Goal: Task Accomplishment & Management: Complete application form

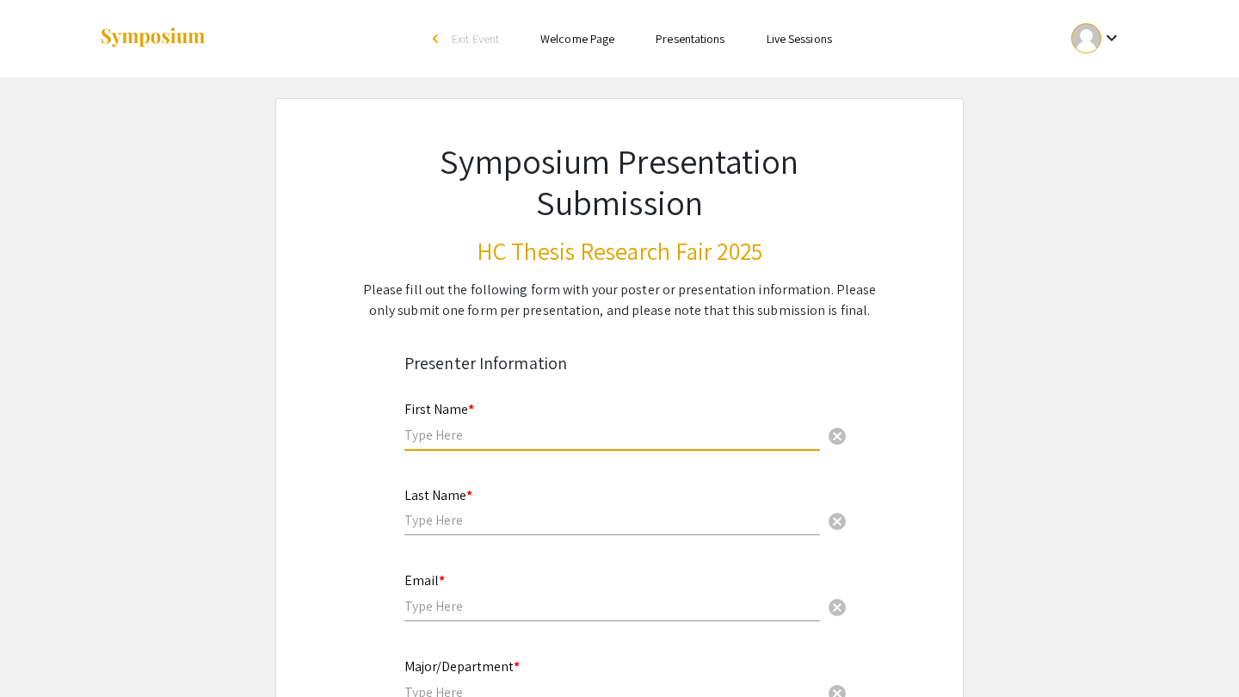
click at [448, 432] on input "text" at bounding box center [613, 435] width 416 height 18
type input "Joshua"
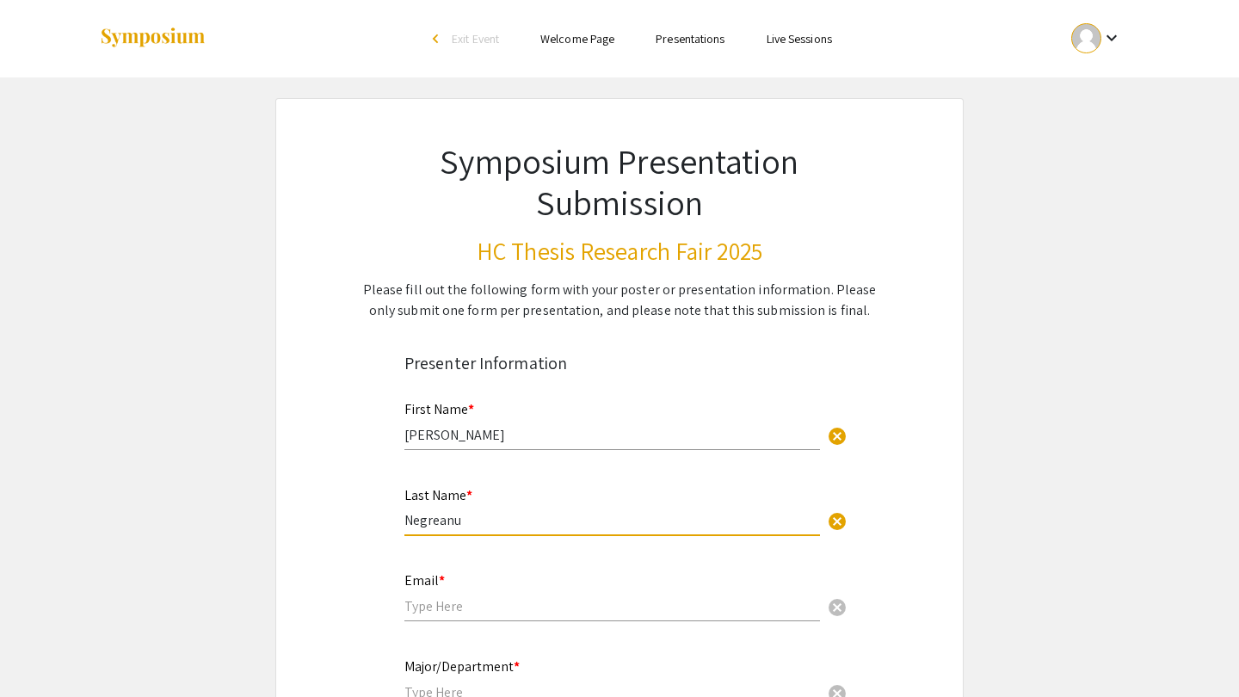
type input "Negreanu"
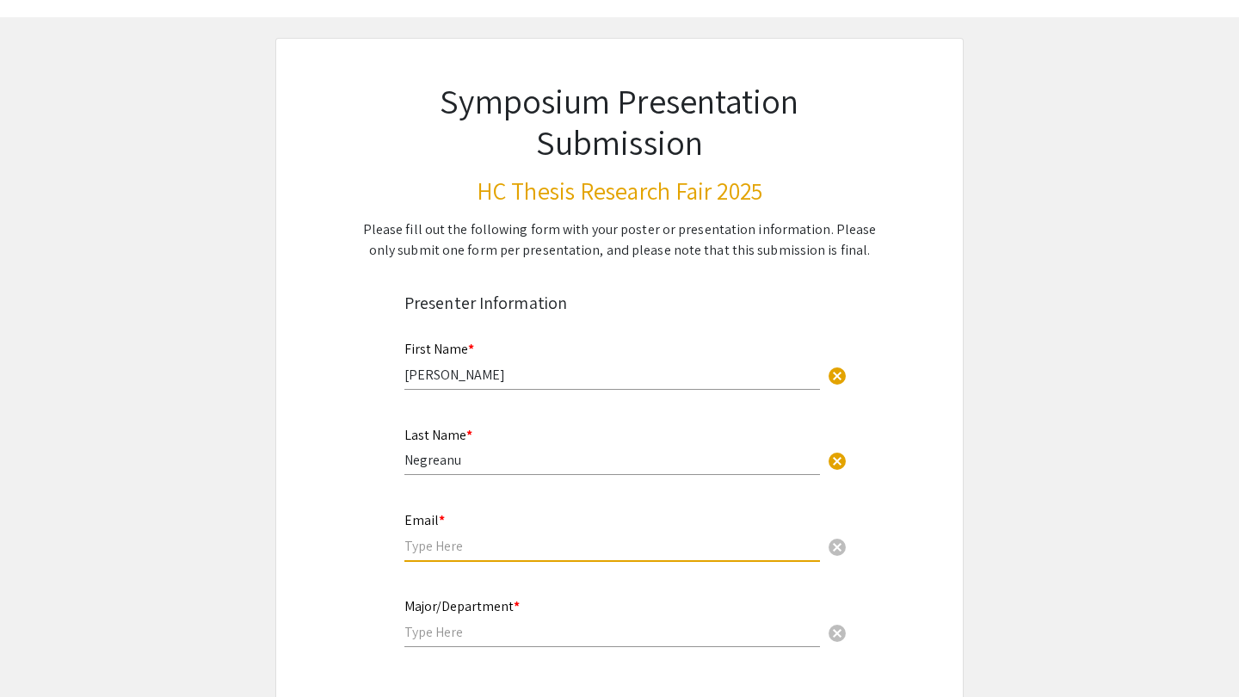
scroll to position [65, 0]
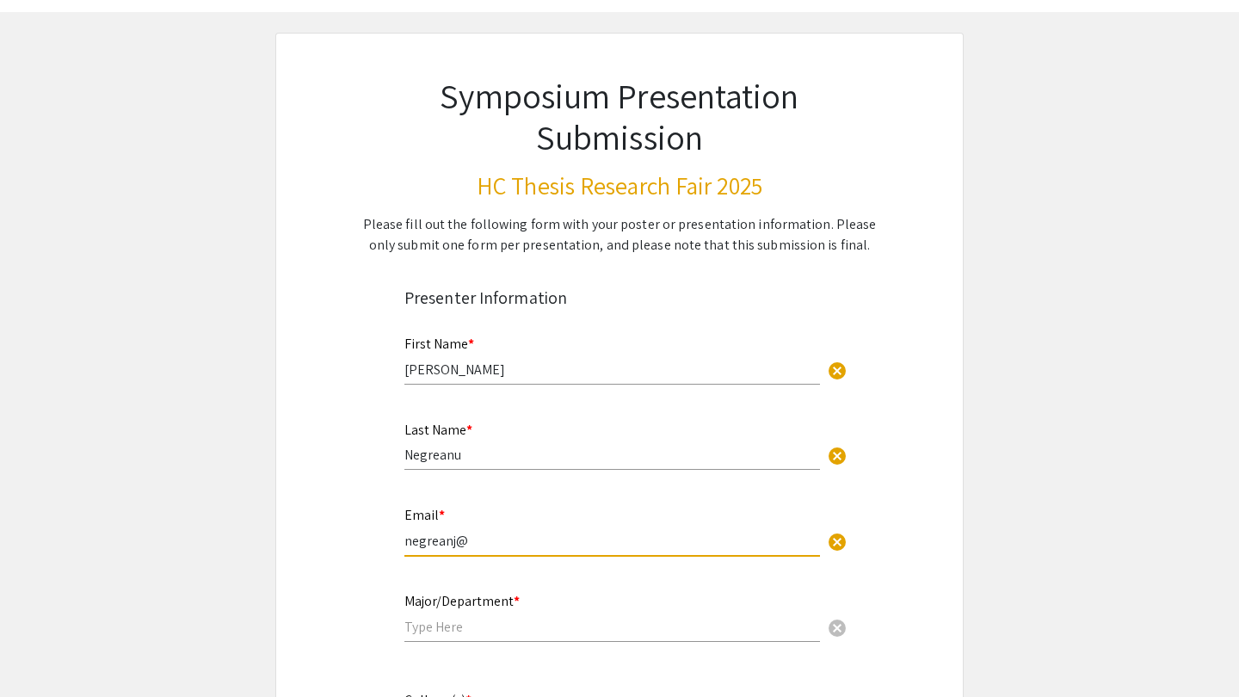
type input "negreanj@o"
type input "[EMAIL_ADDRESS][DOMAIN_NAME]"
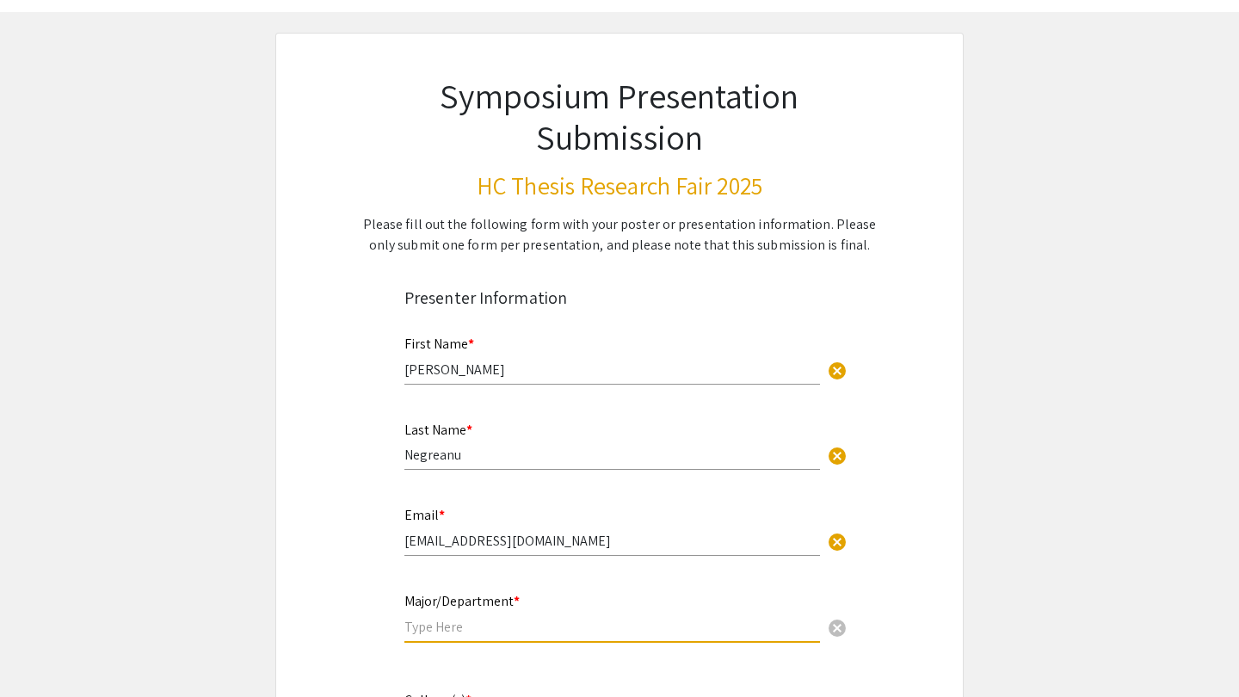
click at [445, 635] on input "text" at bounding box center [613, 627] width 416 height 18
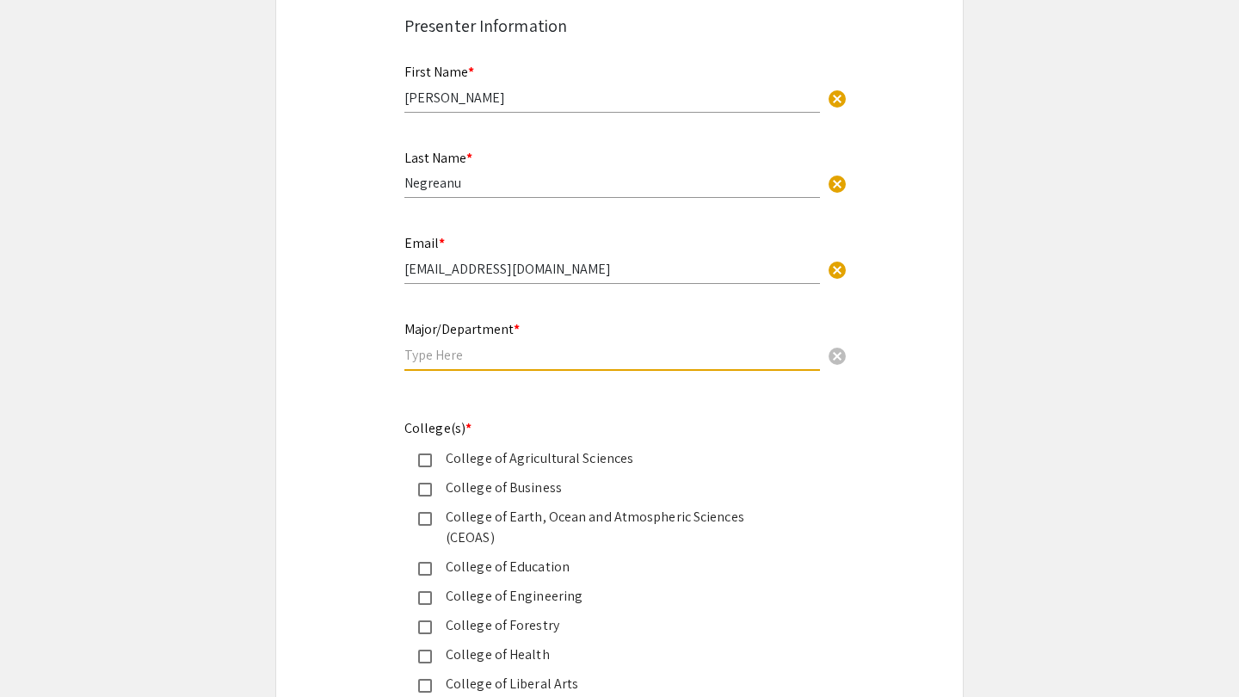
scroll to position [338, 0]
type input "Computer Science"
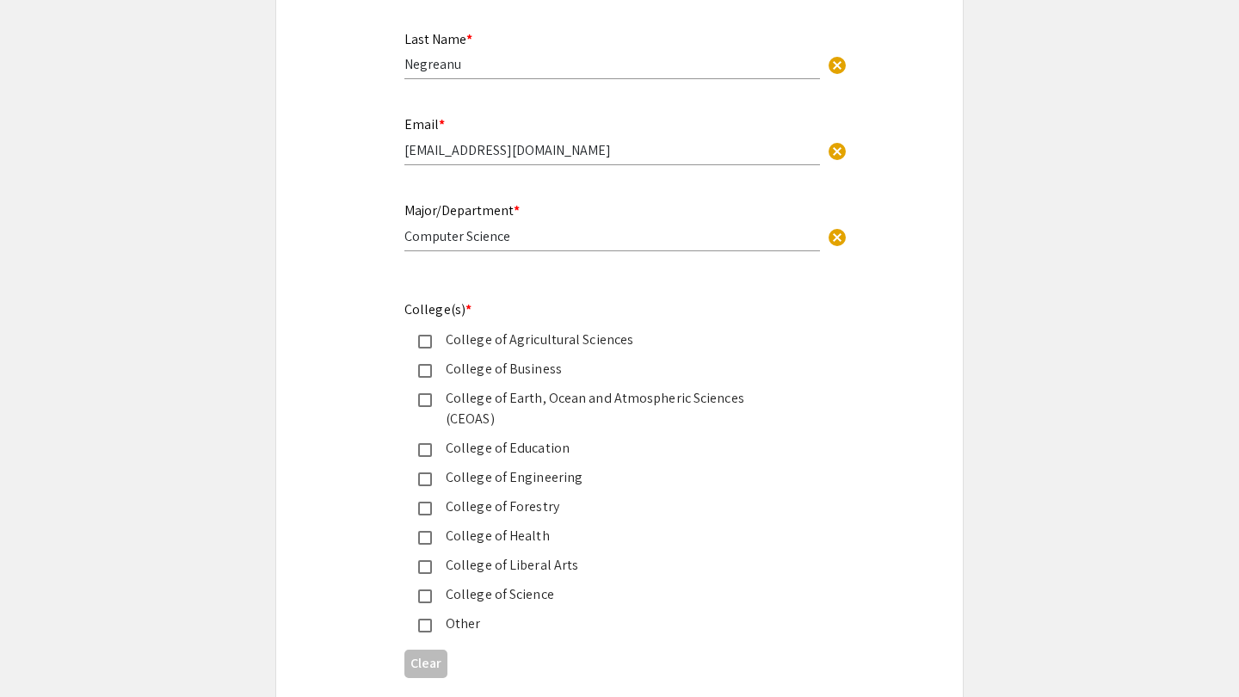
scroll to position [482, 0]
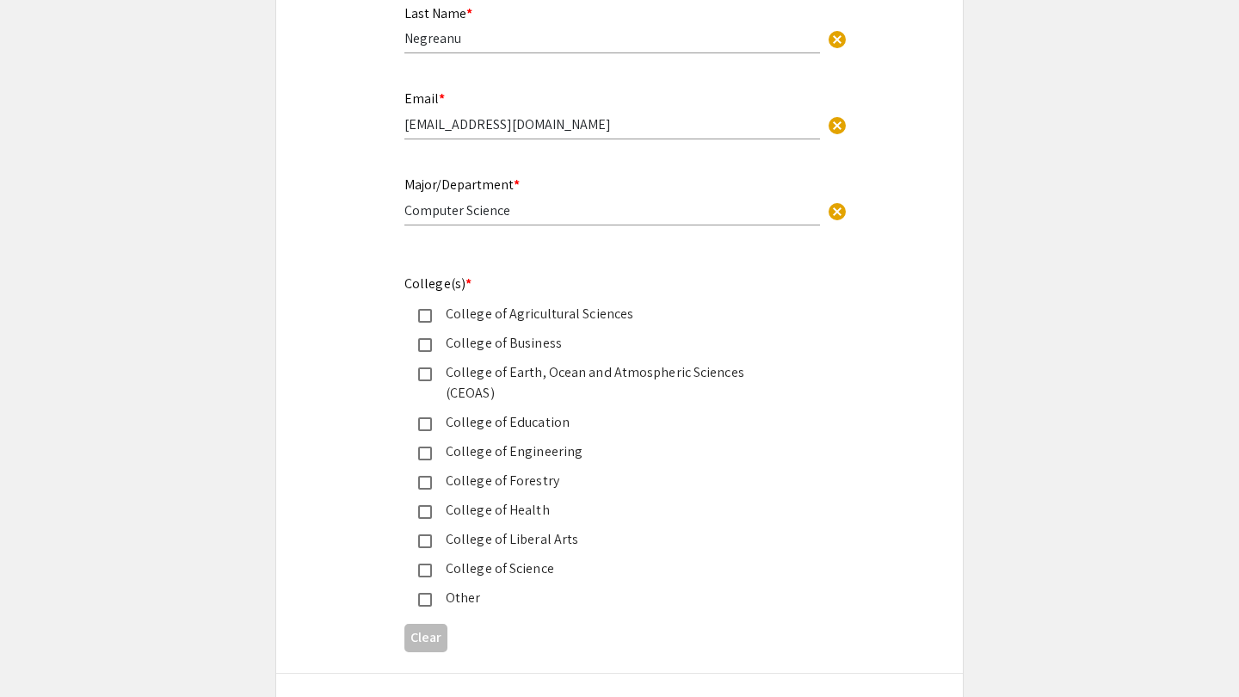
click at [499, 442] on div "College of Engineering" at bounding box center [612, 452] width 361 height 21
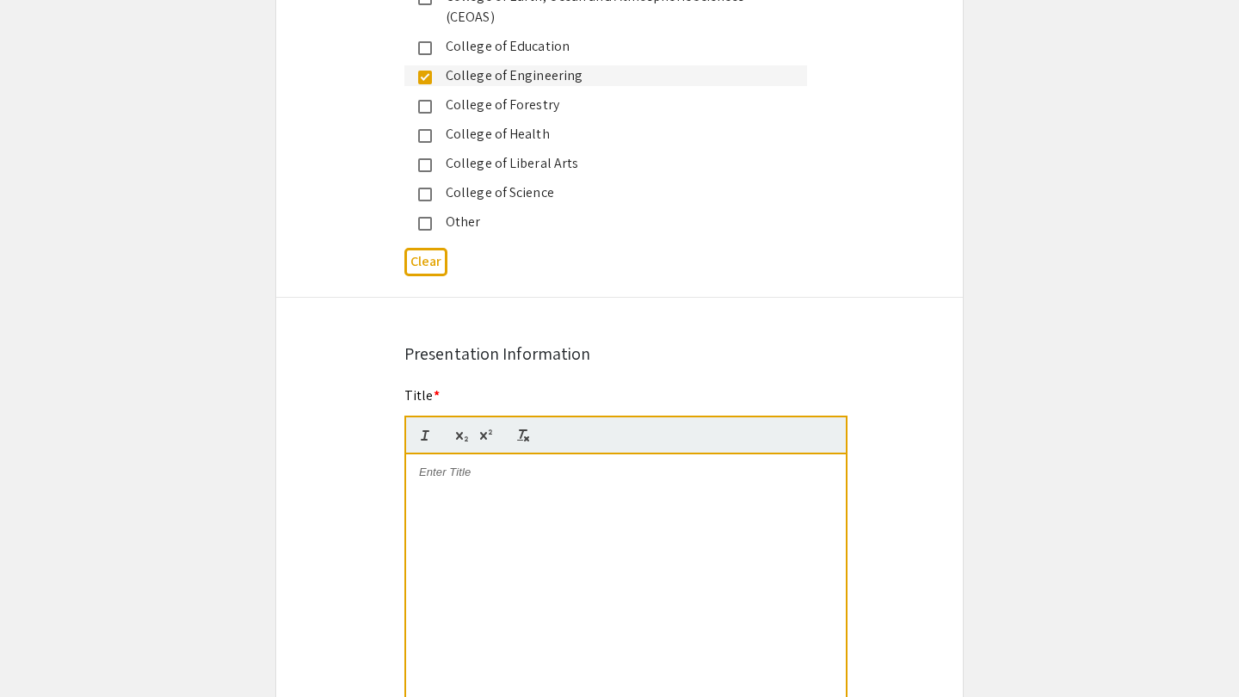
scroll to position [866, 0]
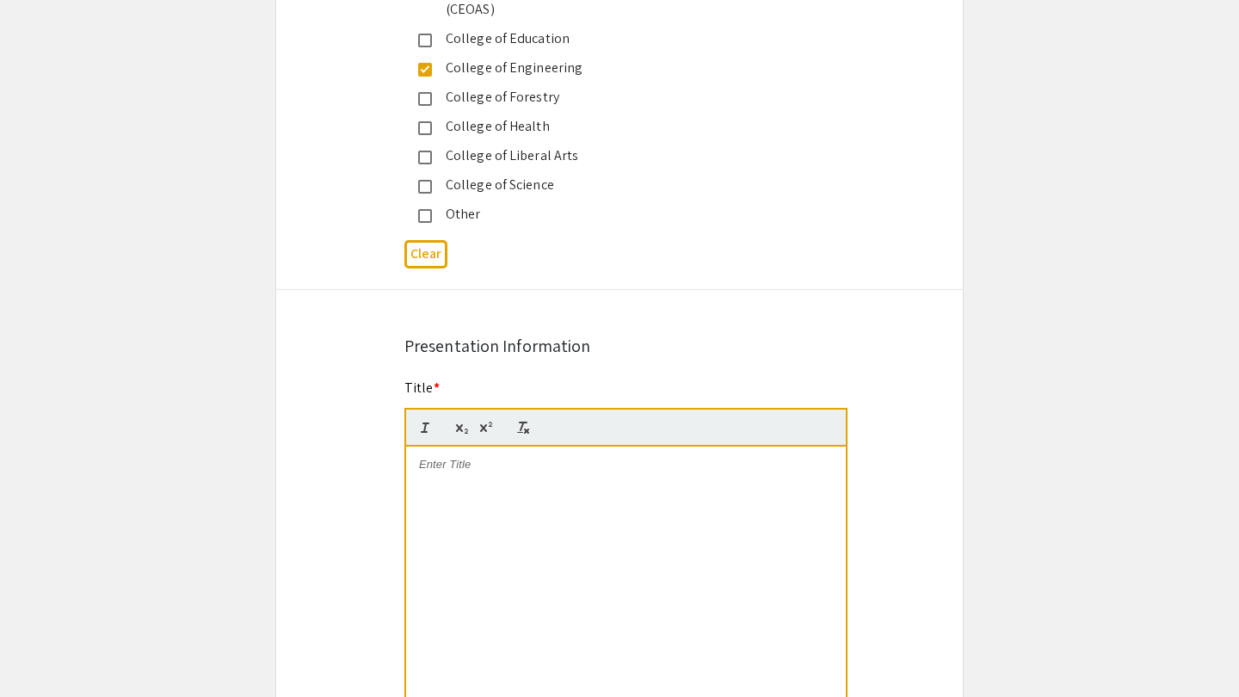
click at [561, 455] on div at bounding box center [626, 576] width 440 height 258
click at [335, 453] on div "Symposium Presentation Submission HC Thesis Research Fair 2025 Please fill out …" at bounding box center [619, 560] width 689 height 2657
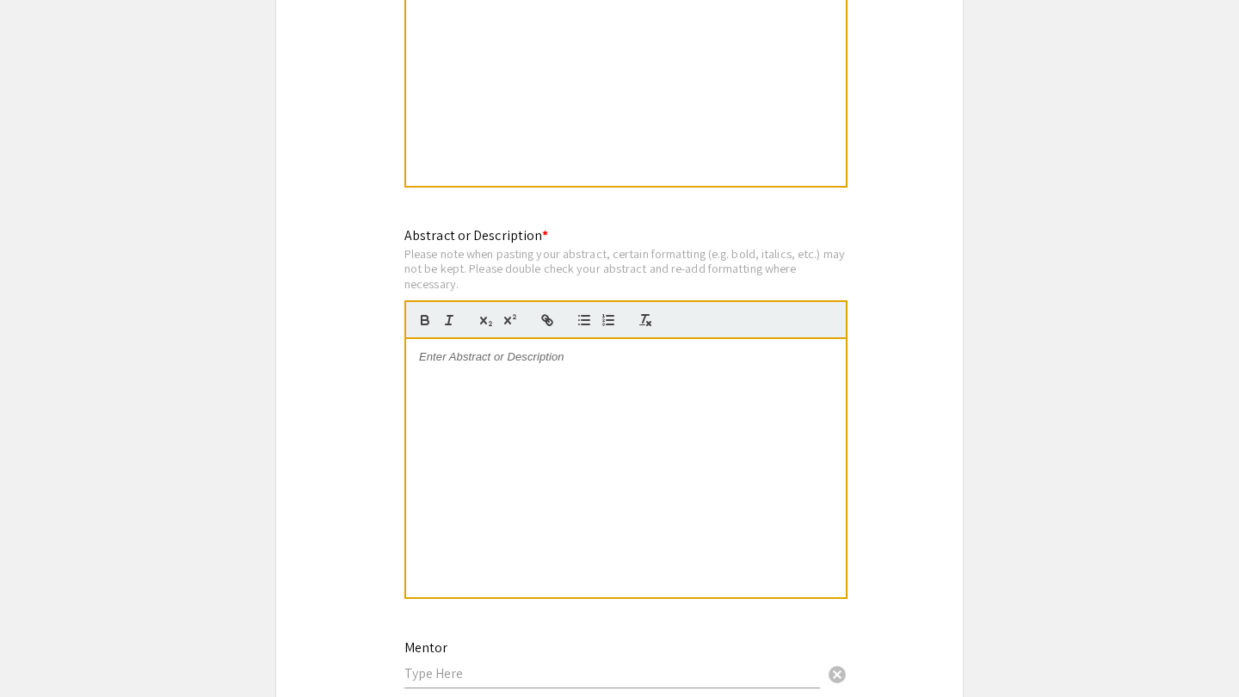
scroll to position [1472, 0]
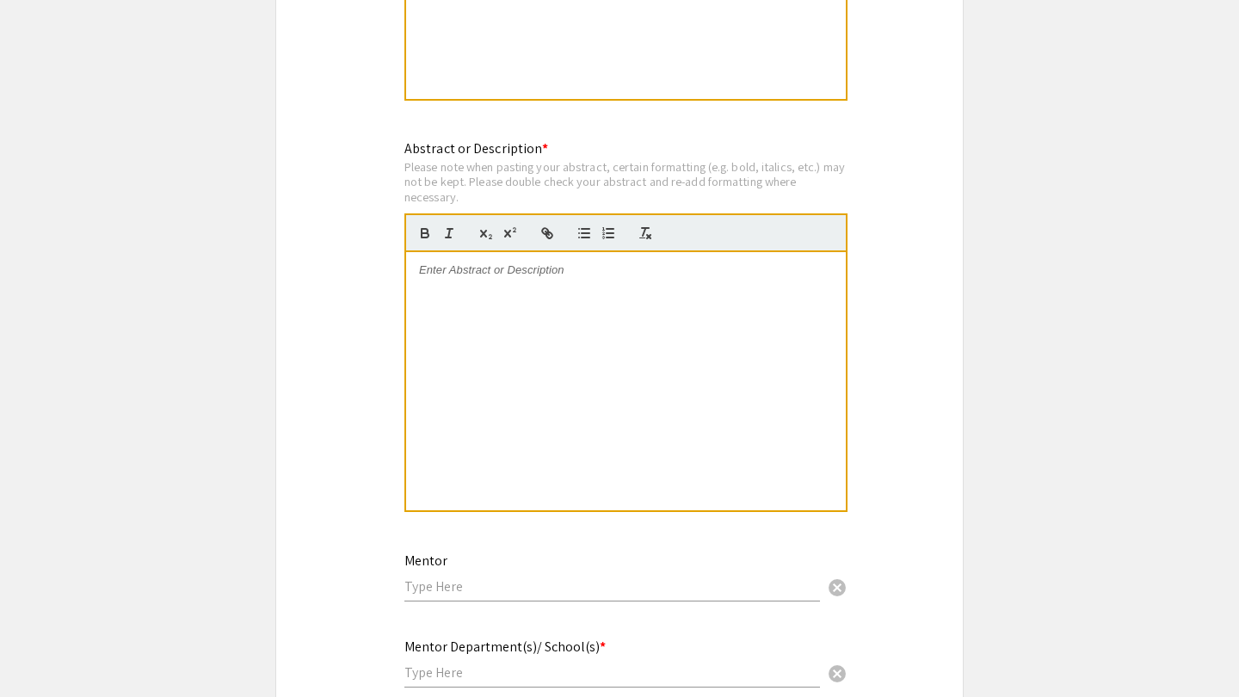
click at [513, 386] on div at bounding box center [626, 381] width 440 height 258
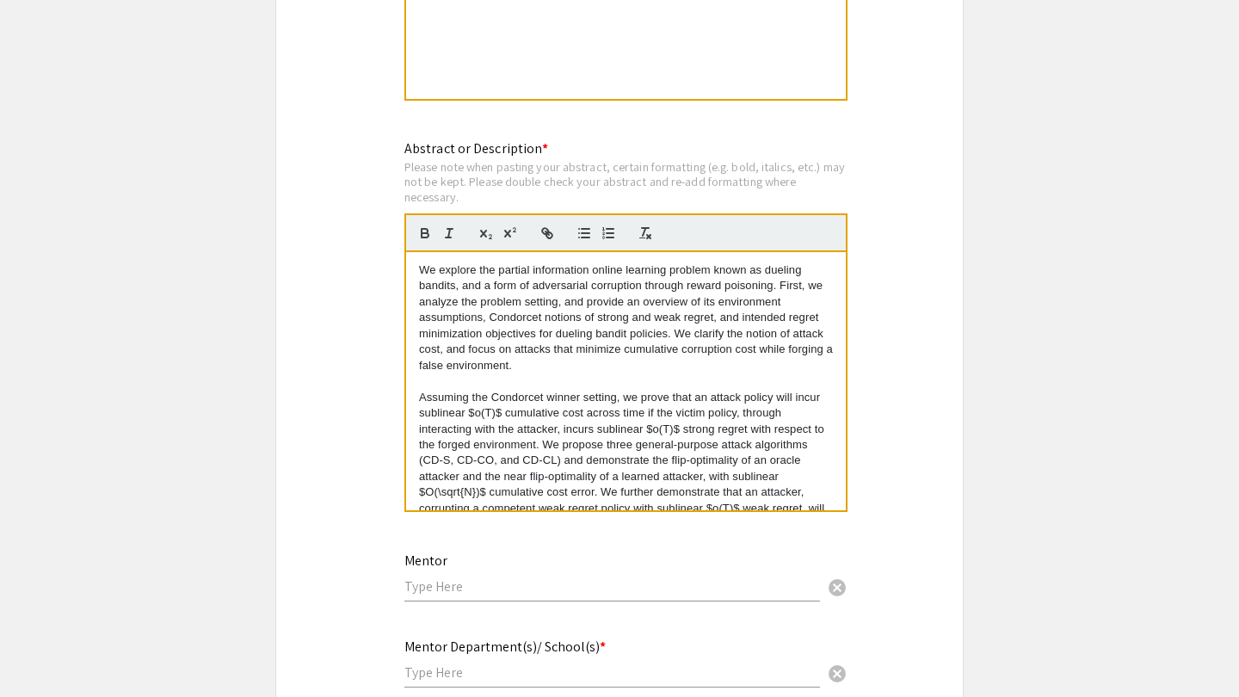
scroll to position [0, 0]
click at [647, 226] on icon "button" at bounding box center [645, 233] width 15 height 15
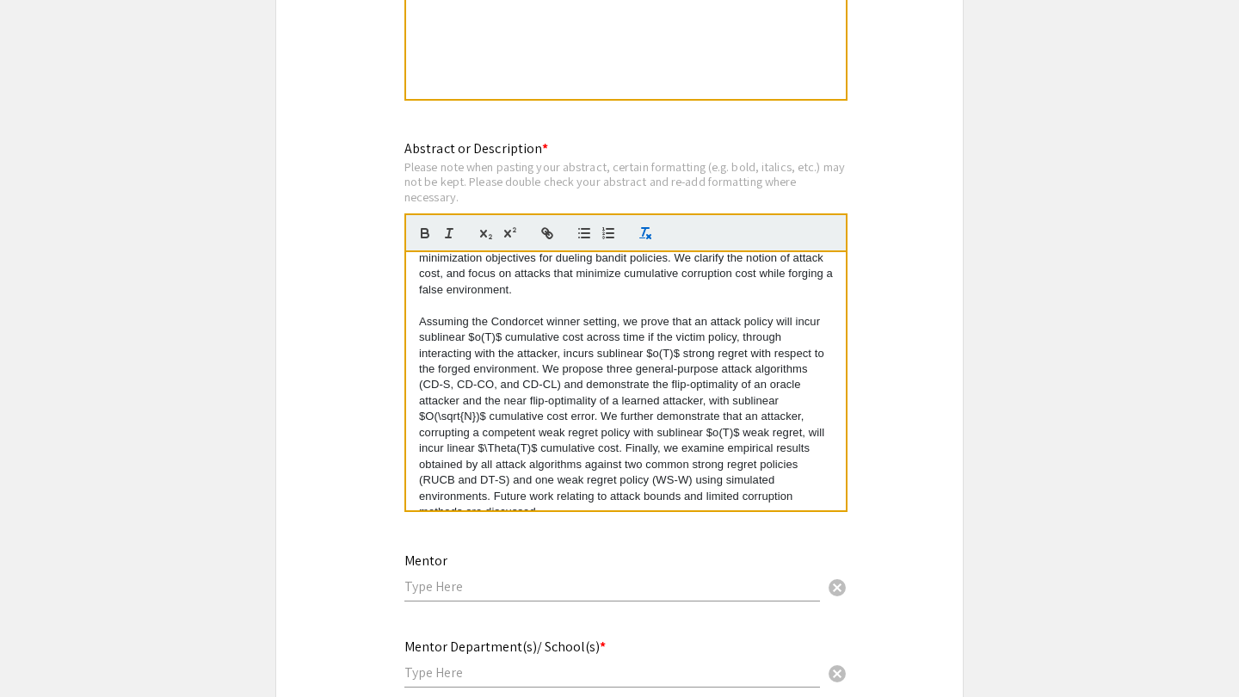
click at [647, 226] on icon "button" at bounding box center [645, 233] width 15 height 15
click at [597, 318] on p "Assuming the Condorcet winner setting, we prove that an attack policy will incu…" at bounding box center [626, 417] width 414 height 207
click at [528, 359] on p "Assuming the Condorcet winner setting, we prove that an attack policy will incu…" at bounding box center [626, 417] width 414 height 207
click at [562, 258] on p "We explore the partial information online learning problem known as dueling ban…" at bounding box center [626, 242] width 414 height 111
click at [536, 298] on p at bounding box center [626, 305] width 414 height 15
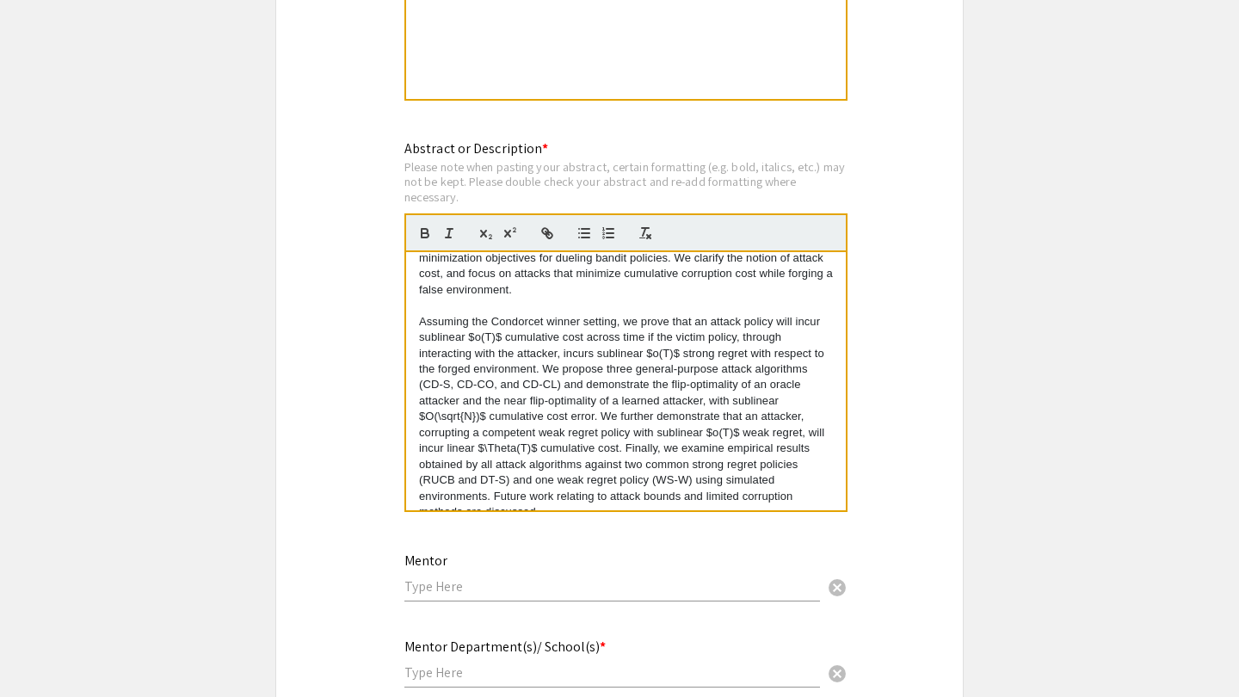
click at [530, 269] on p "We explore the partial information online learning problem known as dueling ban…" at bounding box center [626, 242] width 414 height 111
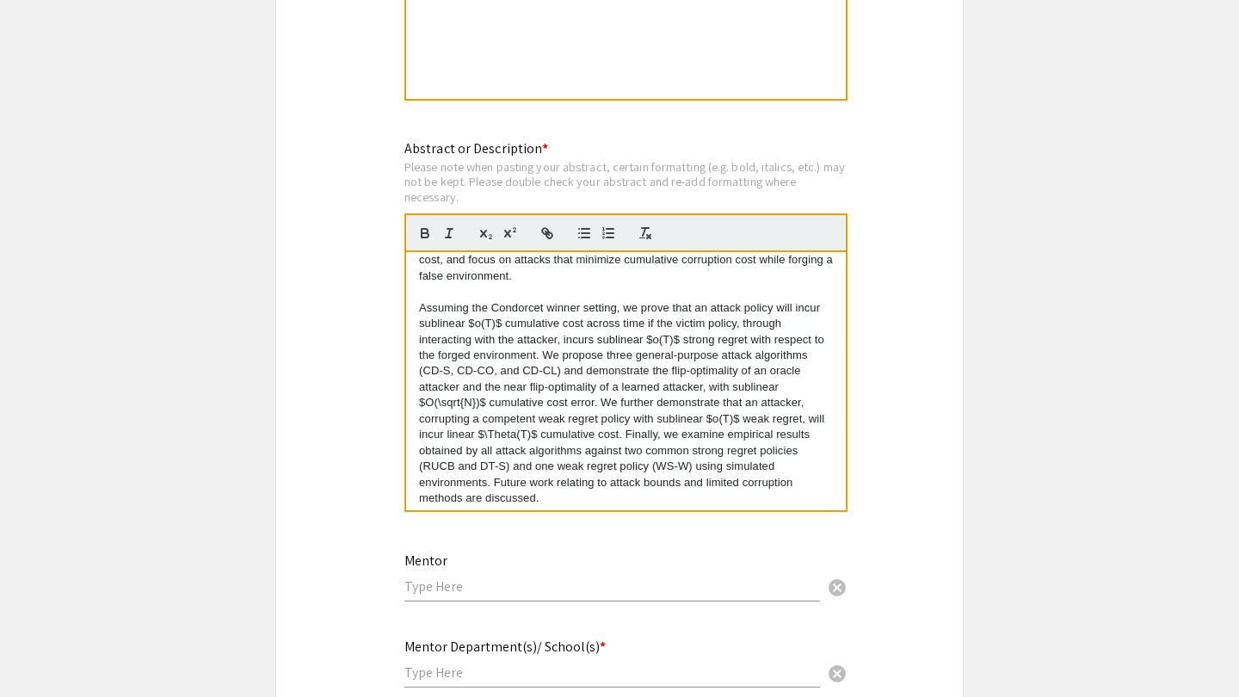
scroll to position [88, 0]
click at [562, 483] on div "We explore the partial information online learning problem known as dueling ban…" at bounding box center [626, 381] width 440 height 258
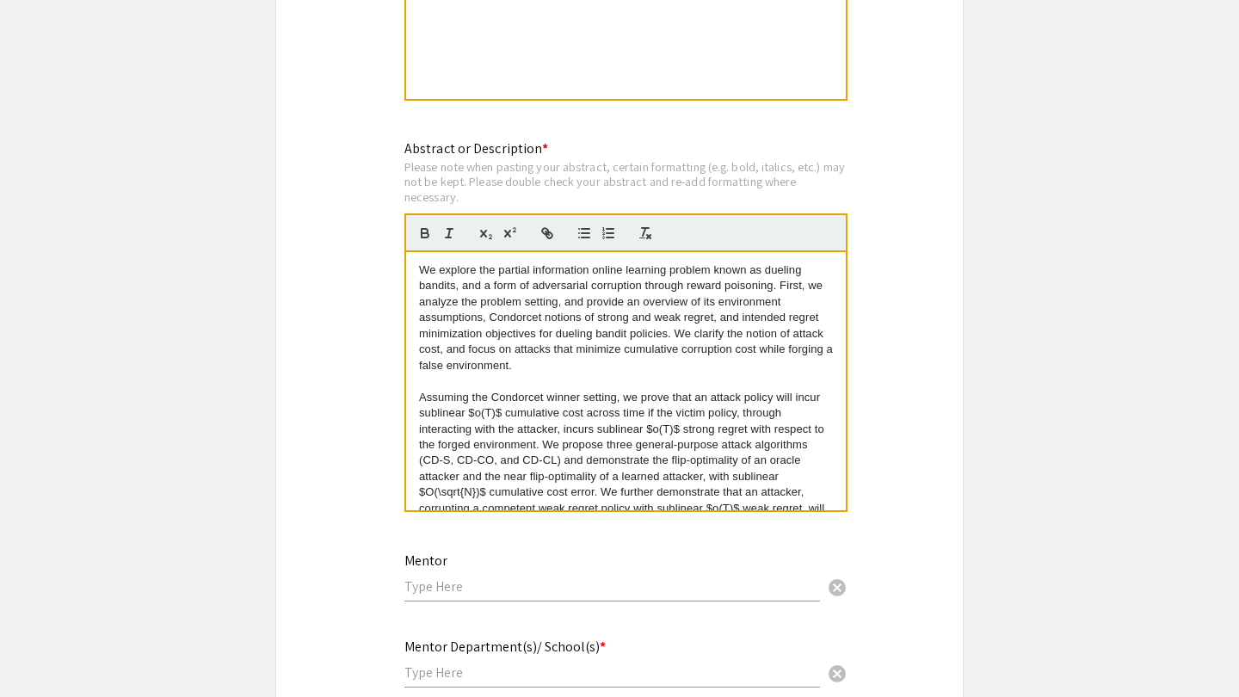
scroll to position [0, 0]
click at [596, 340] on p "We explore the partial information online learning problem known as dueling ban…" at bounding box center [626, 318] width 414 height 111
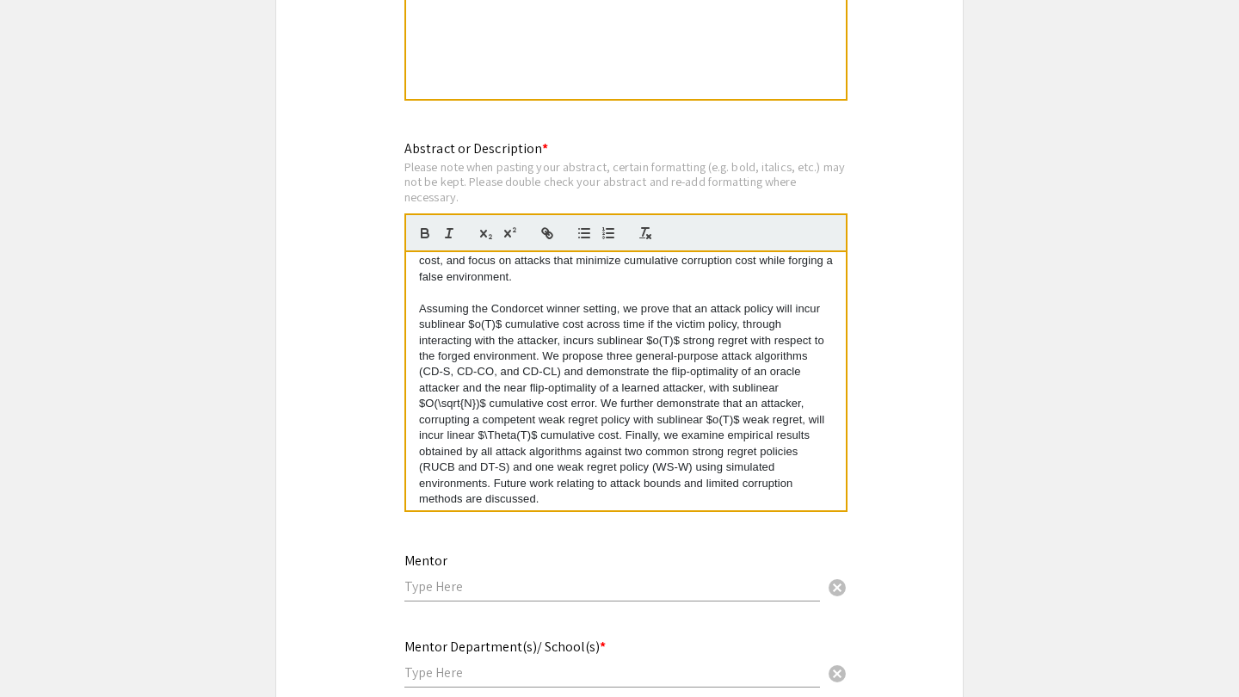
scroll to position [88, 0]
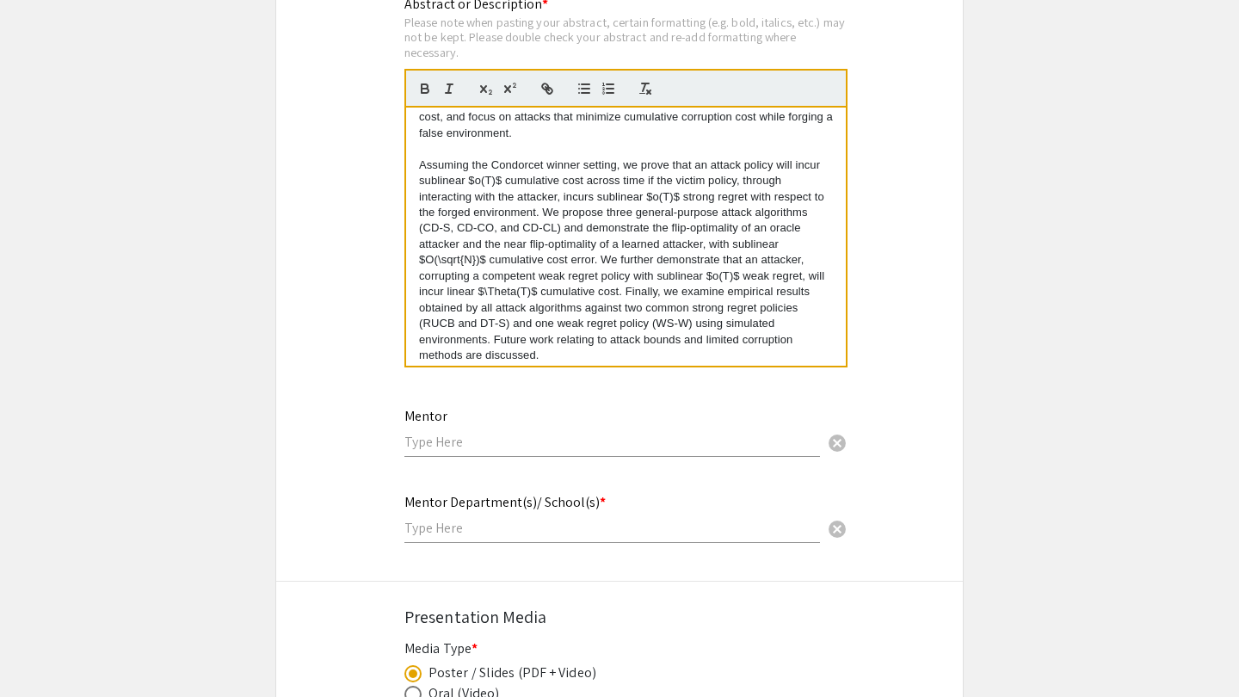
scroll to position [1642, 0]
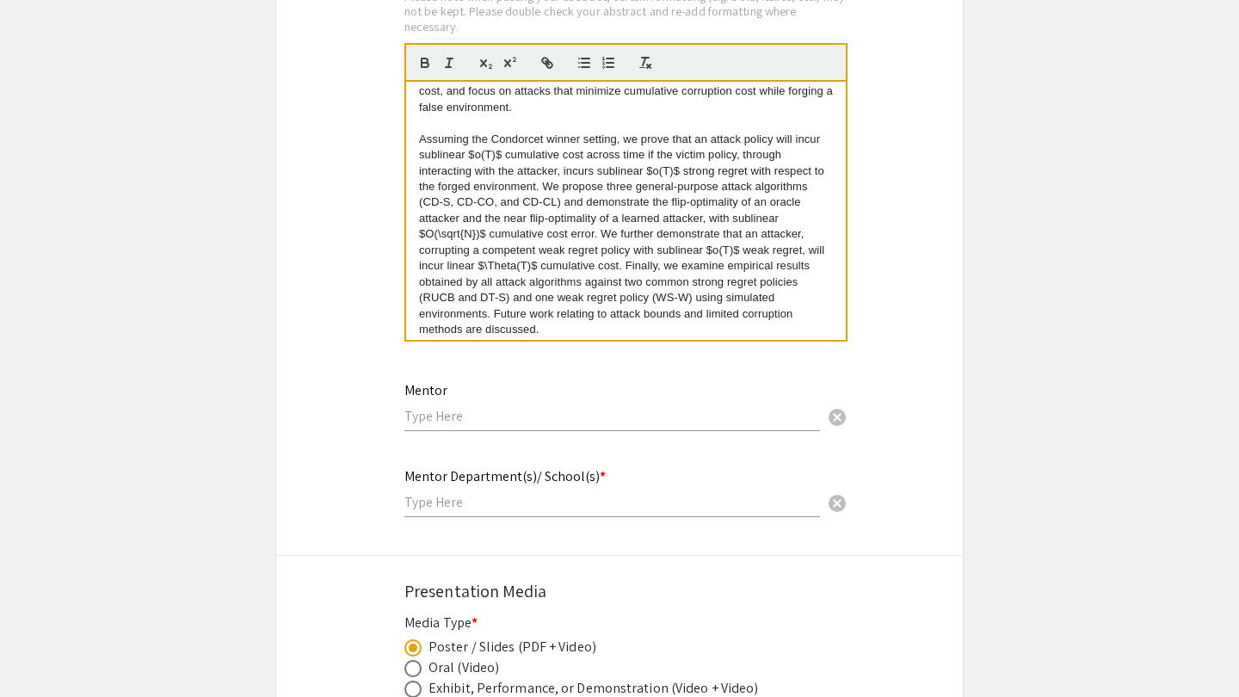
click at [476, 407] on input "text" at bounding box center [613, 416] width 416 height 18
type input "[PERSON_NAME]"
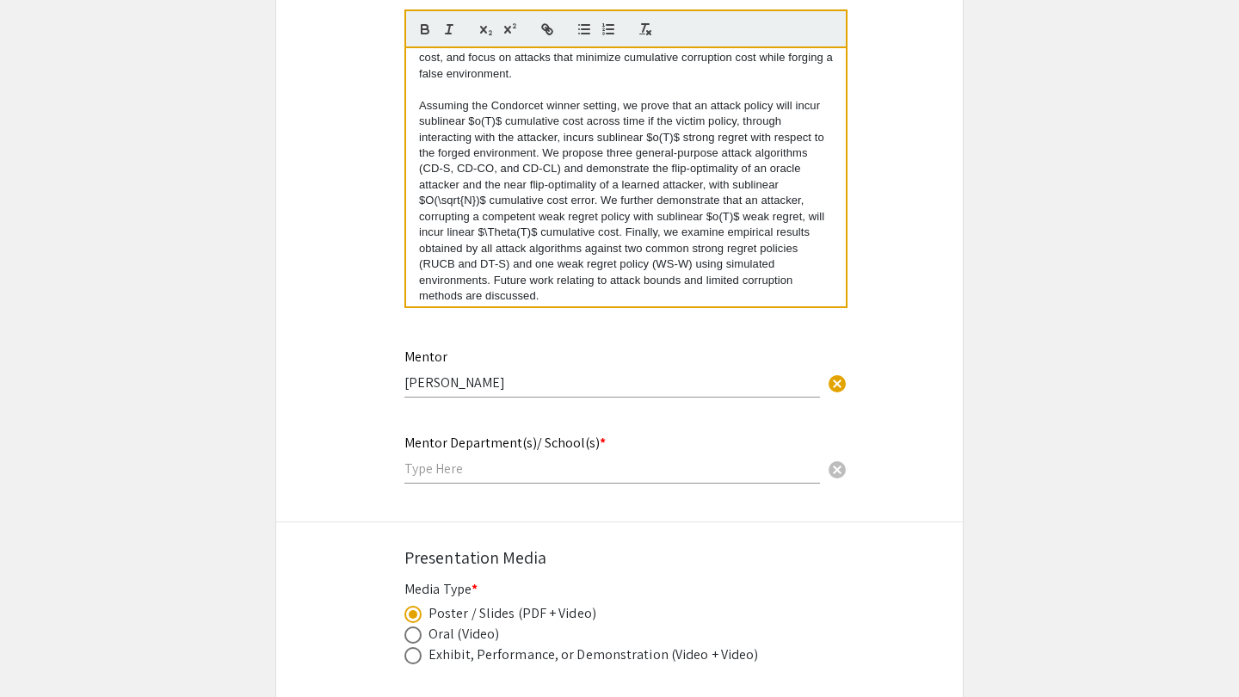
scroll to position [1685, 0]
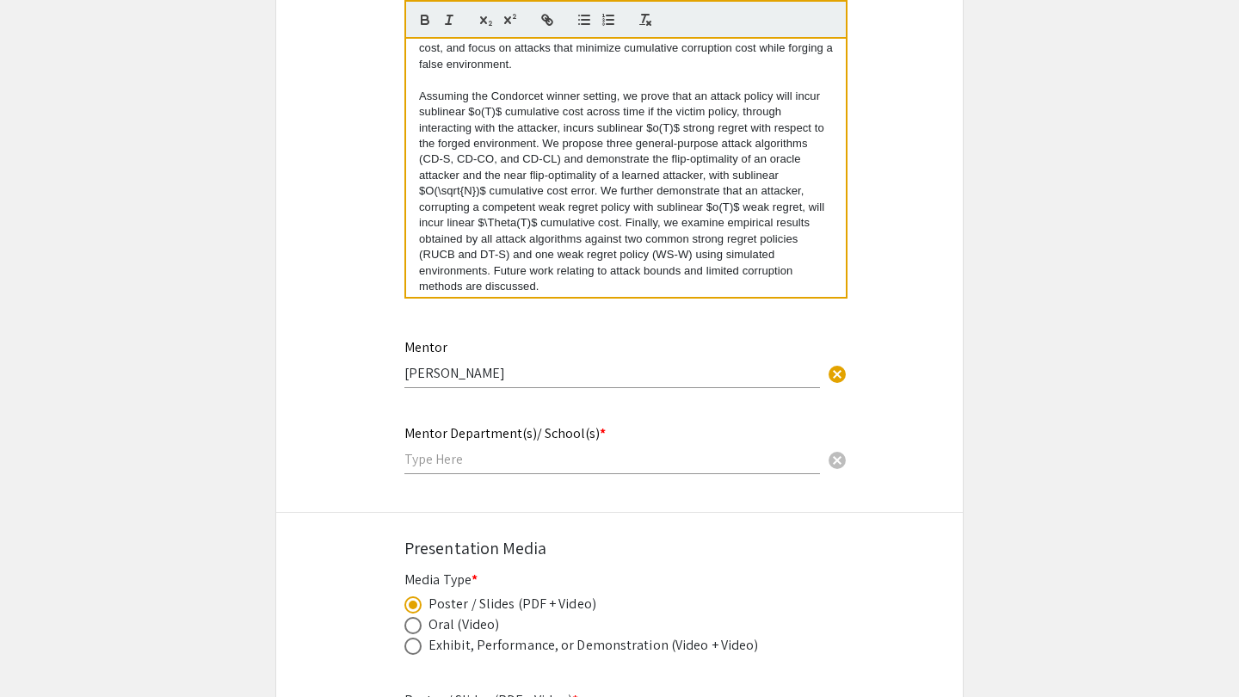
click at [475, 450] on input "text" at bounding box center [613, 459] width 416 height 18
click at [465, 450] on input "text" at bounding box center [613, 459] width 416 height 18
drag, startPoint x: 479, startPoint y: 420, endPoint x: 689, endPoint y: 419, distance: 210.0
click at [688, 423] on div "Mentor Department(s)/ School(s) * cancel This field is required." at bounding box center [620, 459] width 456 height 72
click at [689, 419] on div "Mentor Department(s)/ School(s) * cancel" at bounding box center [613, 441] width 416 height 65
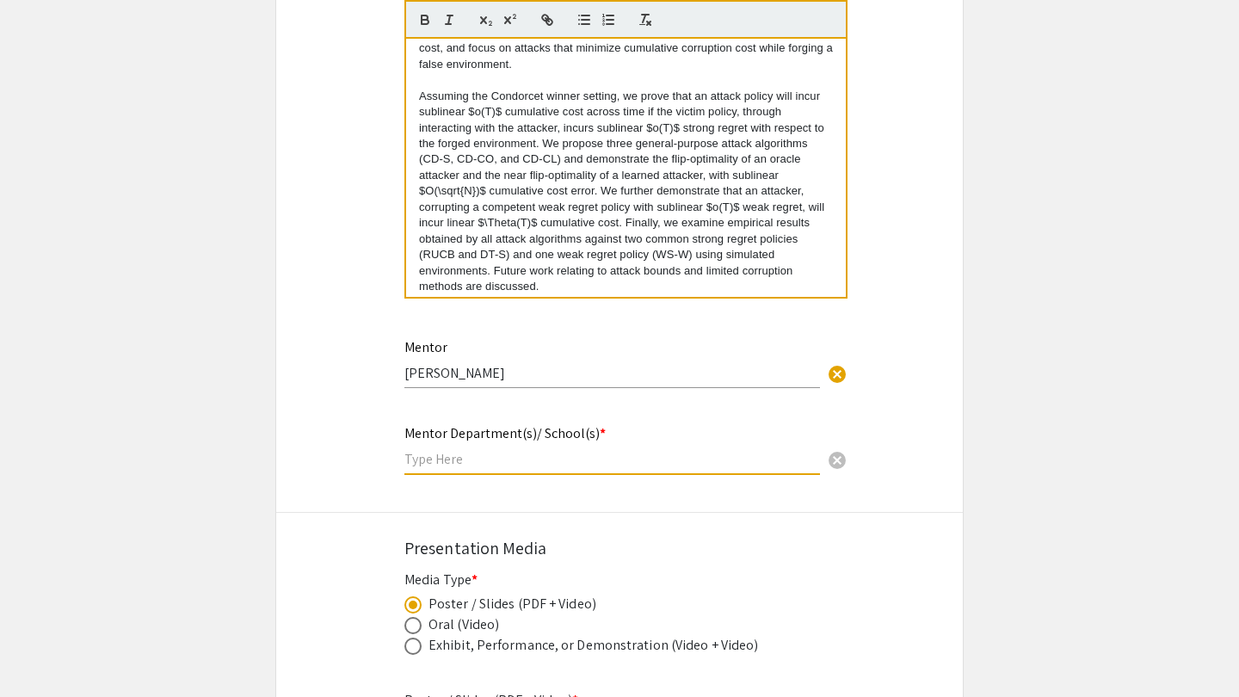
click at [436, 450] on input "text" at bounding box center [613, 459] width 416 height 18
type input "Electrical Engineering and Computer Science"
click at [324, 448] on div "Mentor Department(s)/ School(s) * Electrical Engineering and Computer Science c…" at bounding box center [619, 459] width 687 height 72
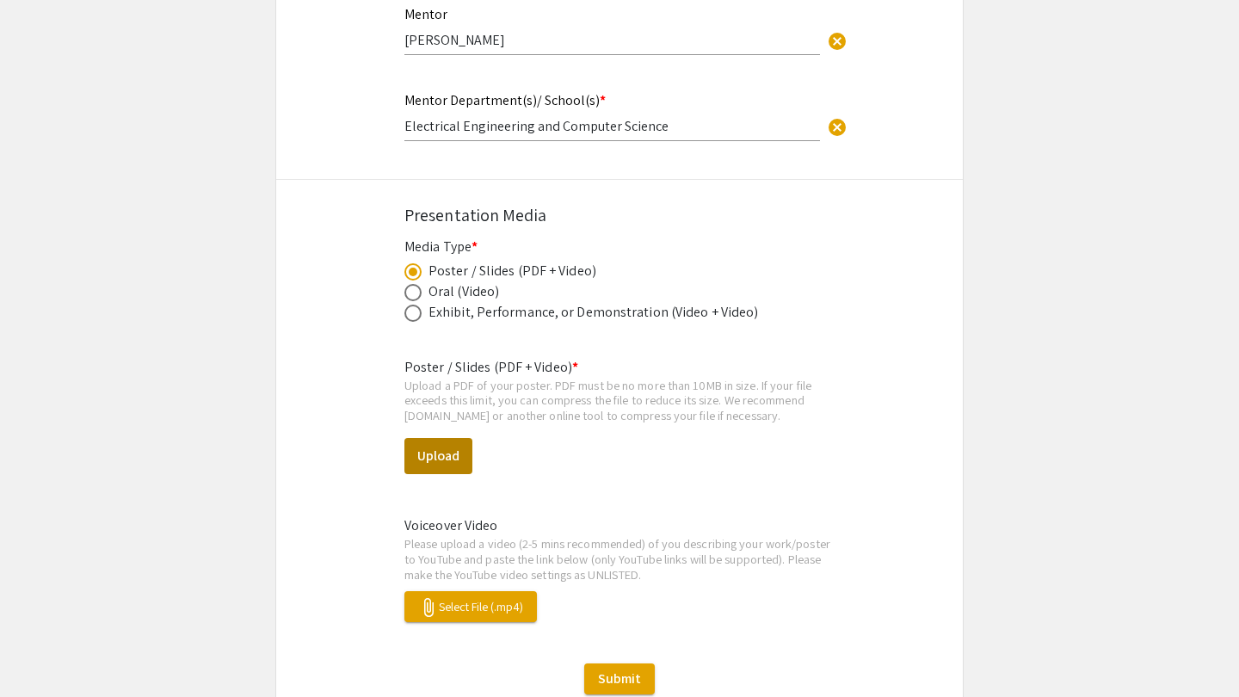
scroll to position [2019, 0]
click at [438, 437] on button "Upload" at bounding box center [439, 455] width 68 height 36
drag, startPoint x: 408, startPoint y: 507, endPoint x: 583, endPoint y: 506, distance: 174.7
click at [578, 515] on div "Voiceover Video Please upload a video (2-5 mins recommended) of you describing …" at bounding box center [620, 568] width 456 height 107
click at [583, 515] on div "Voiceover Video Please upload a video (2-5 mins recommended) of you describing …" at bounding box center [620, 568] width 456 height 107
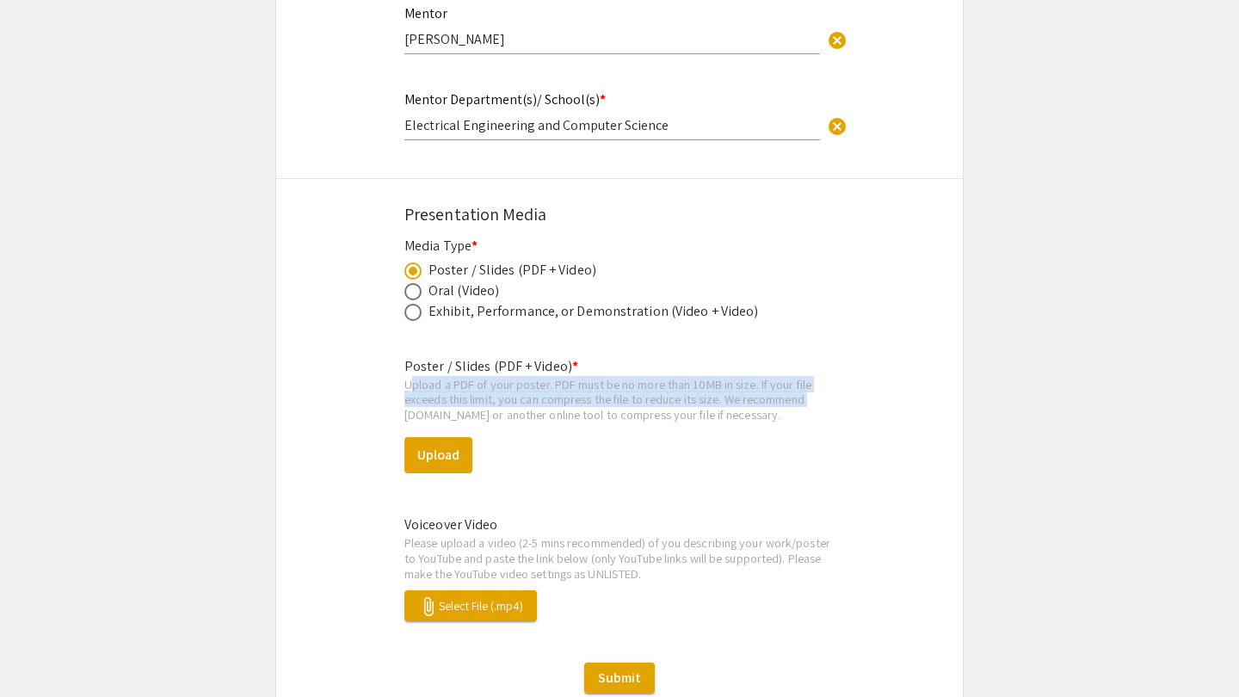
drag, startPoint x: 398, startPoint y: 360, endPoint x: 819, endPoint y: 383, distance: 422.4
click at [819, 383] on div "Upload a PDF of your poster. PDF must be no more than 10MB in size. If your fil…" at bounding box center [620, 400] width 430 height 46
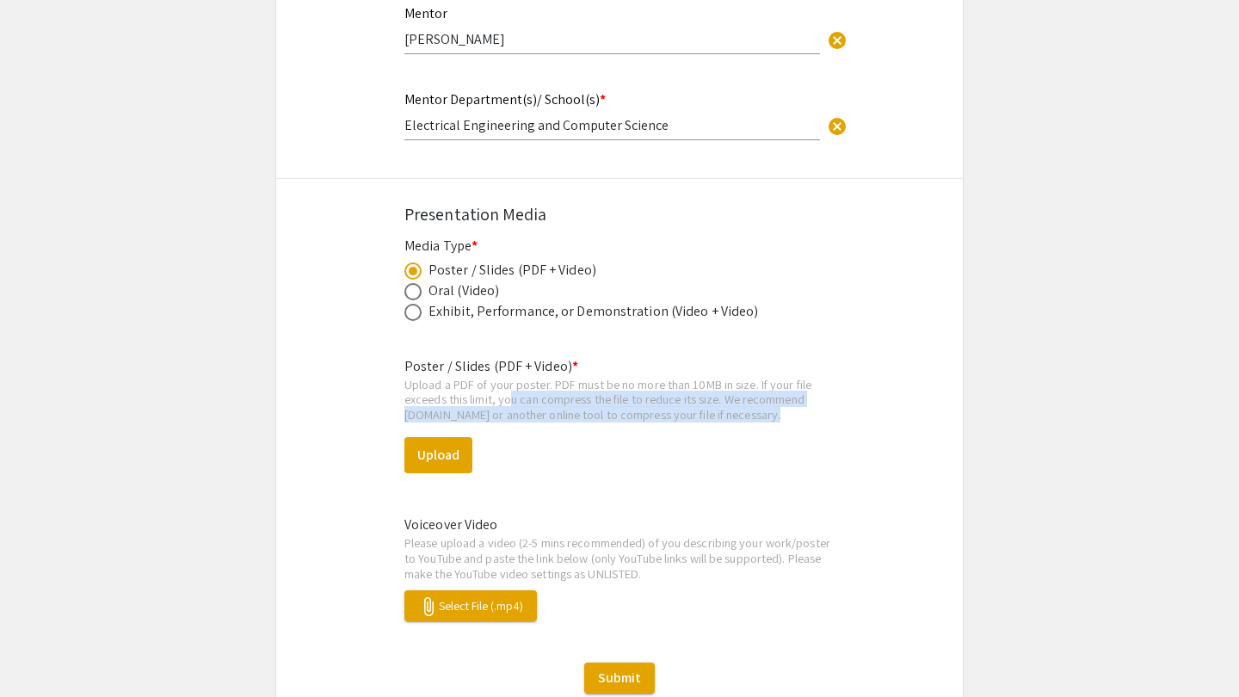
drag, startPoint x: 769, startPoint y: 396, endPoint x: 500, endPoint y: 381, distance: 268.9
click at [500, 381] on div "Upload a PDF of your poster. PDF must be no more than 10MB in size. If your fil…" at bounding box center [620, 400] width 430 height 46
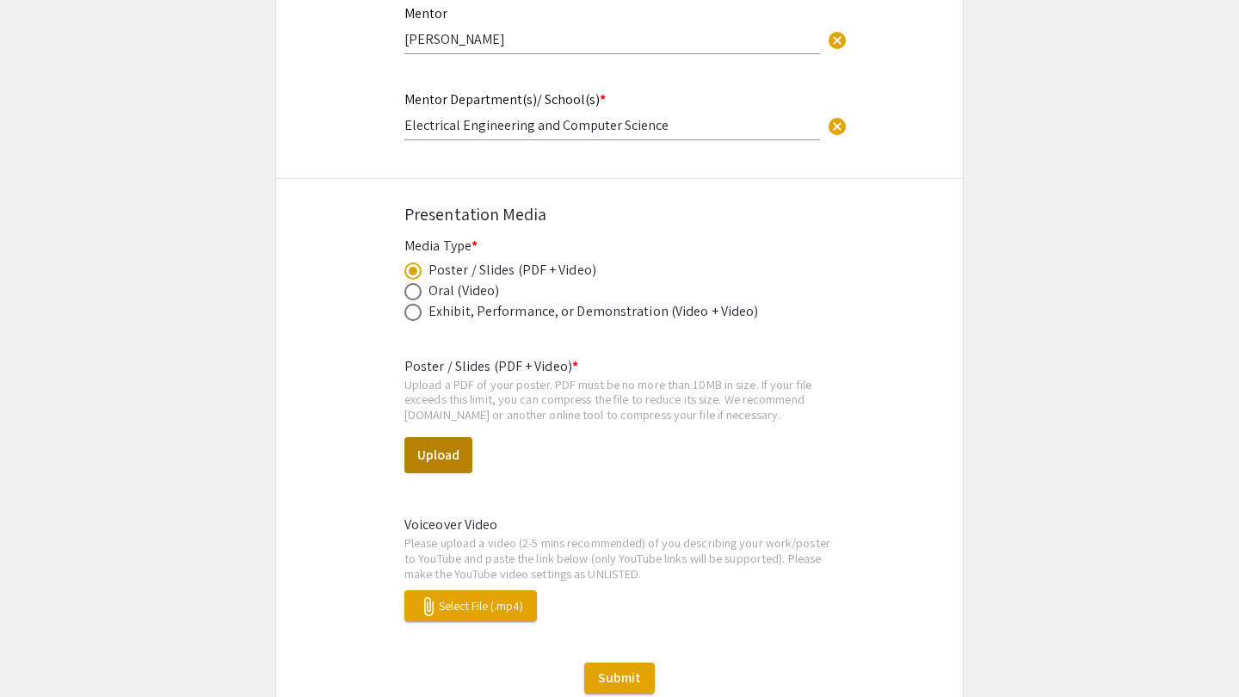
click at [446, 437] on button "Upload" at bounding box center [439, 455] width 68 height 36
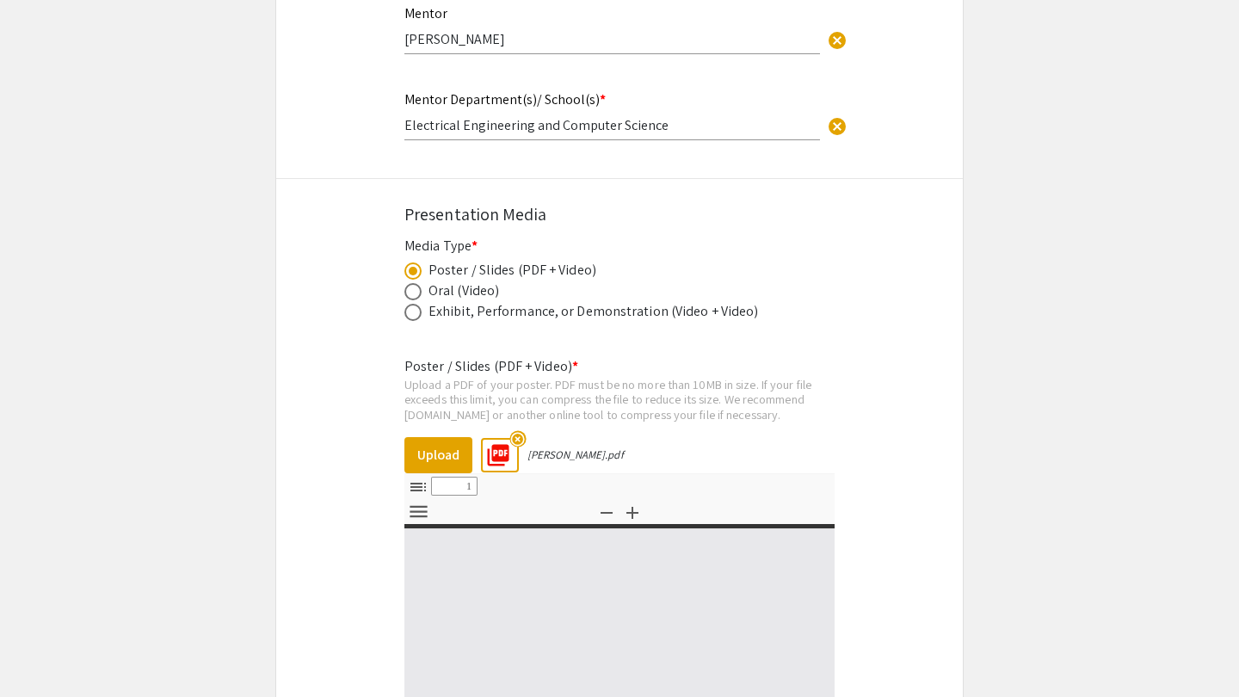
select select "custom"
type input "0"
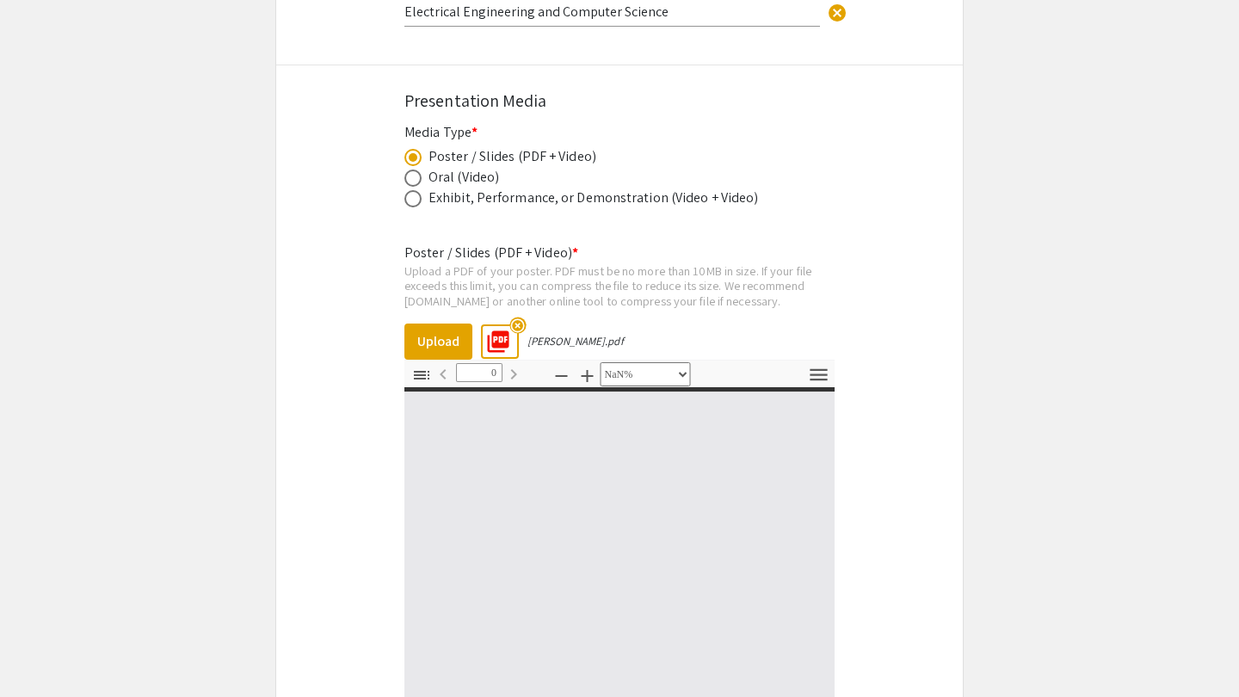
scroll to position [2215, 0]
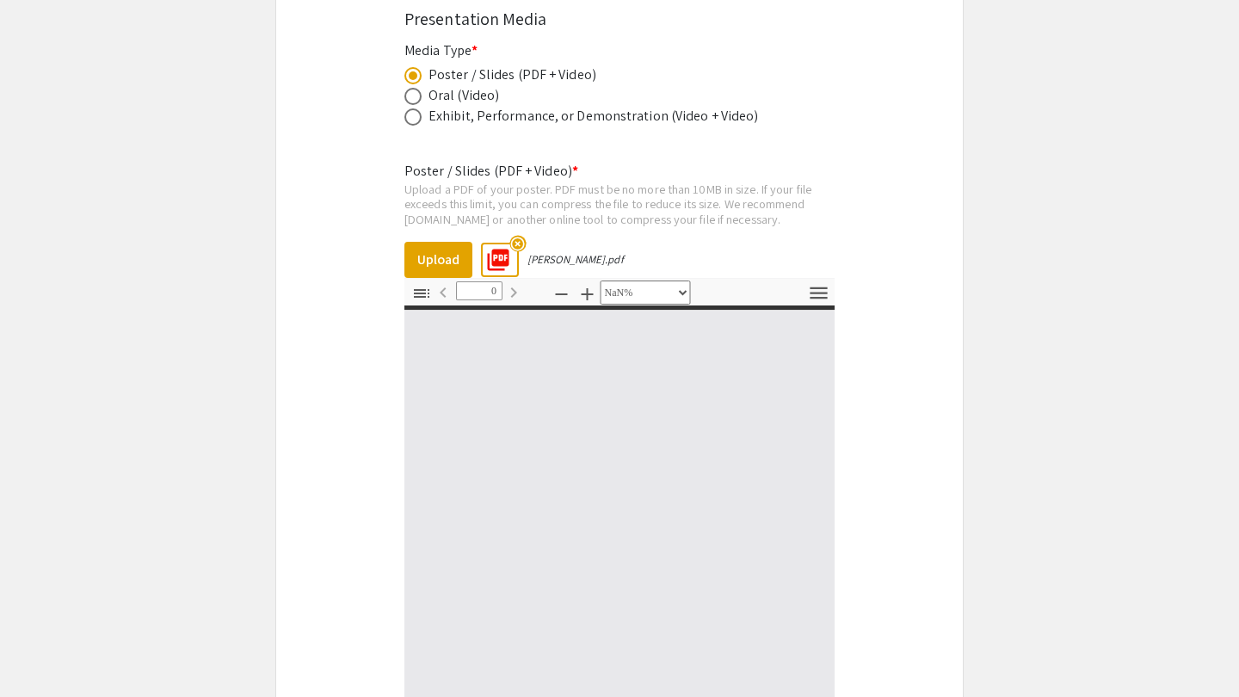
select select "auto"
type input "1"
select select "auto"
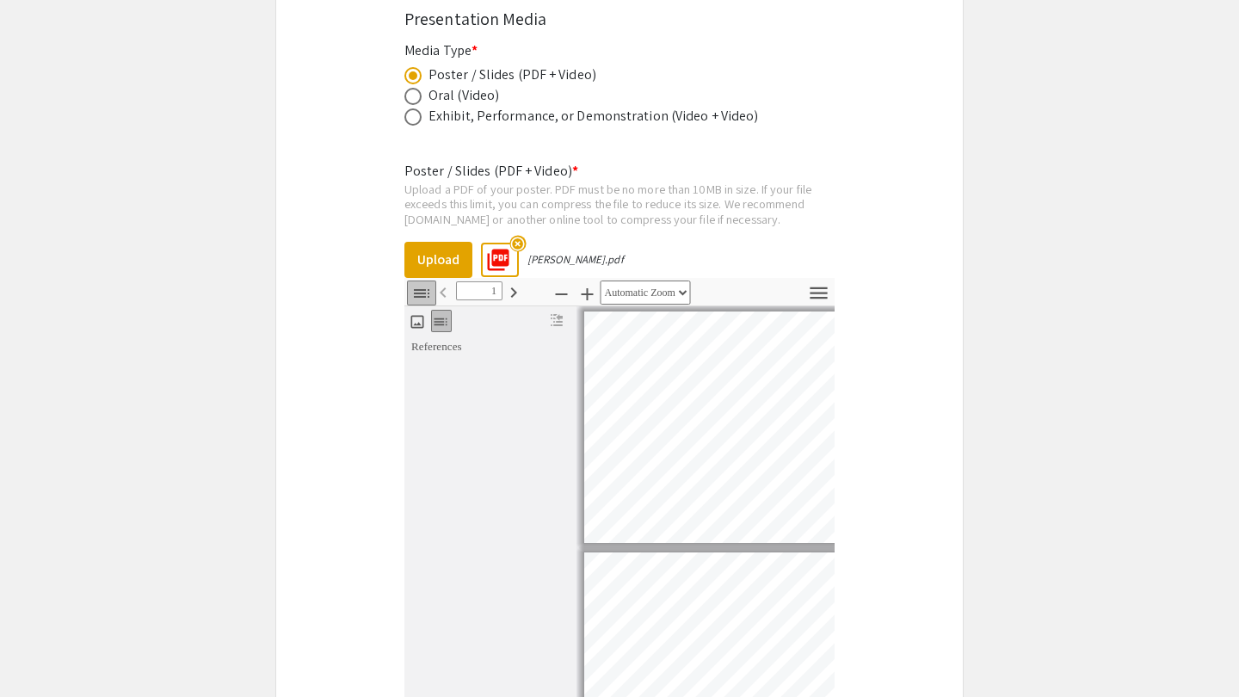
scroll to position [3, 0]
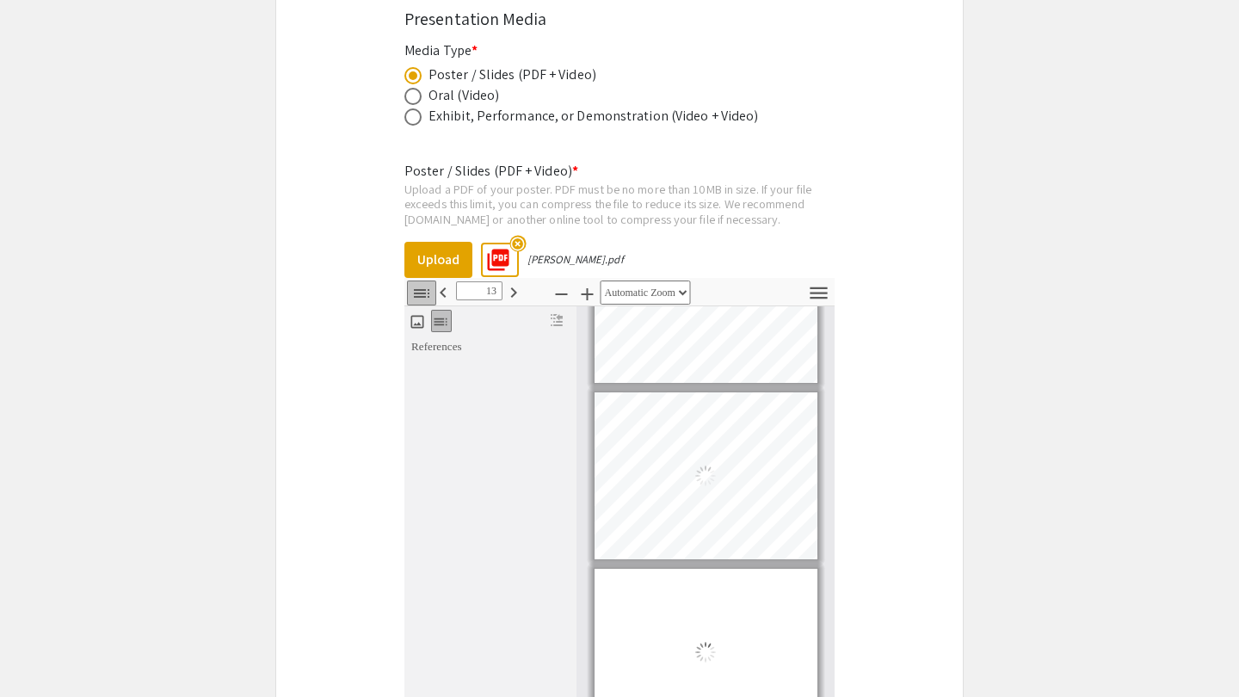
type input "14"
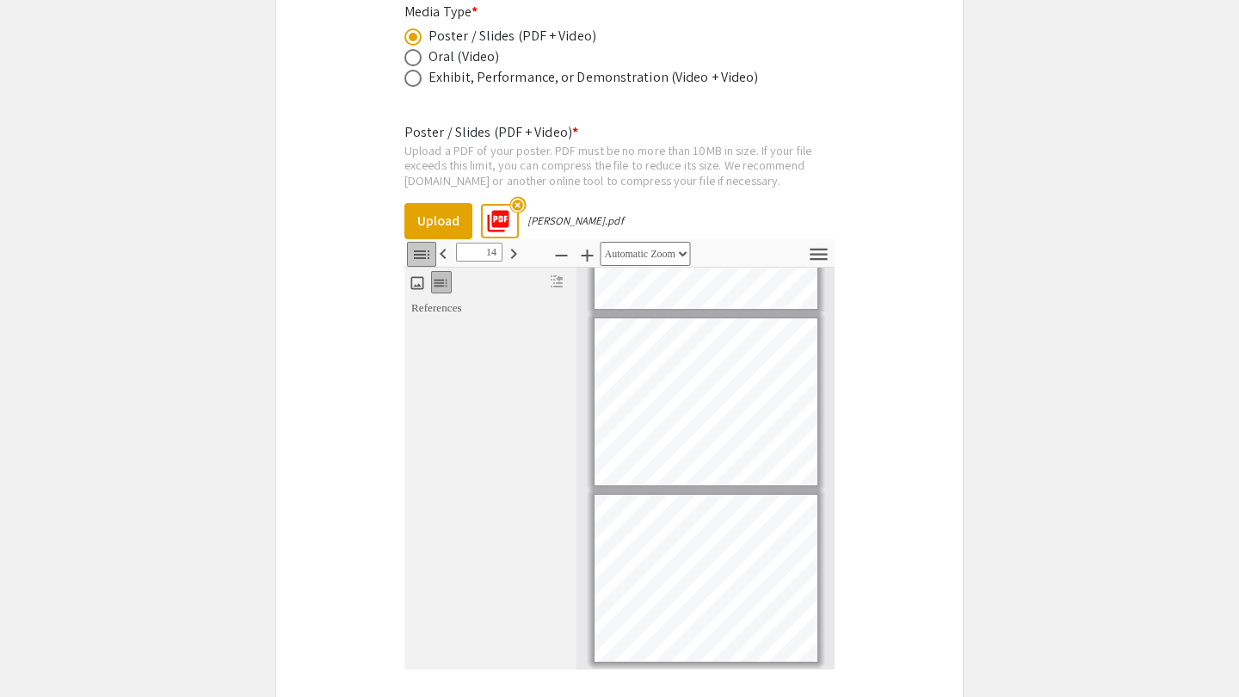
scroll to position [2256, 0]
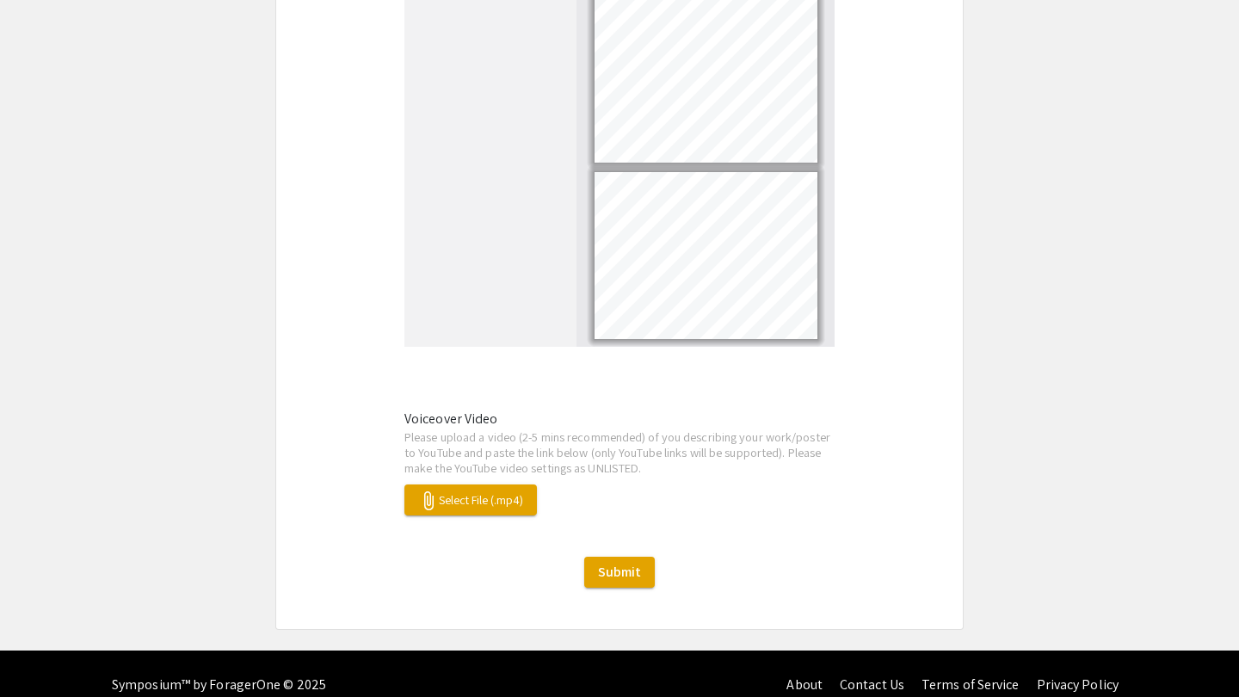
click at [452, 492] on span "attach_file Select File (.mp4)" at bounding box center [470, 499] width 105 height 15
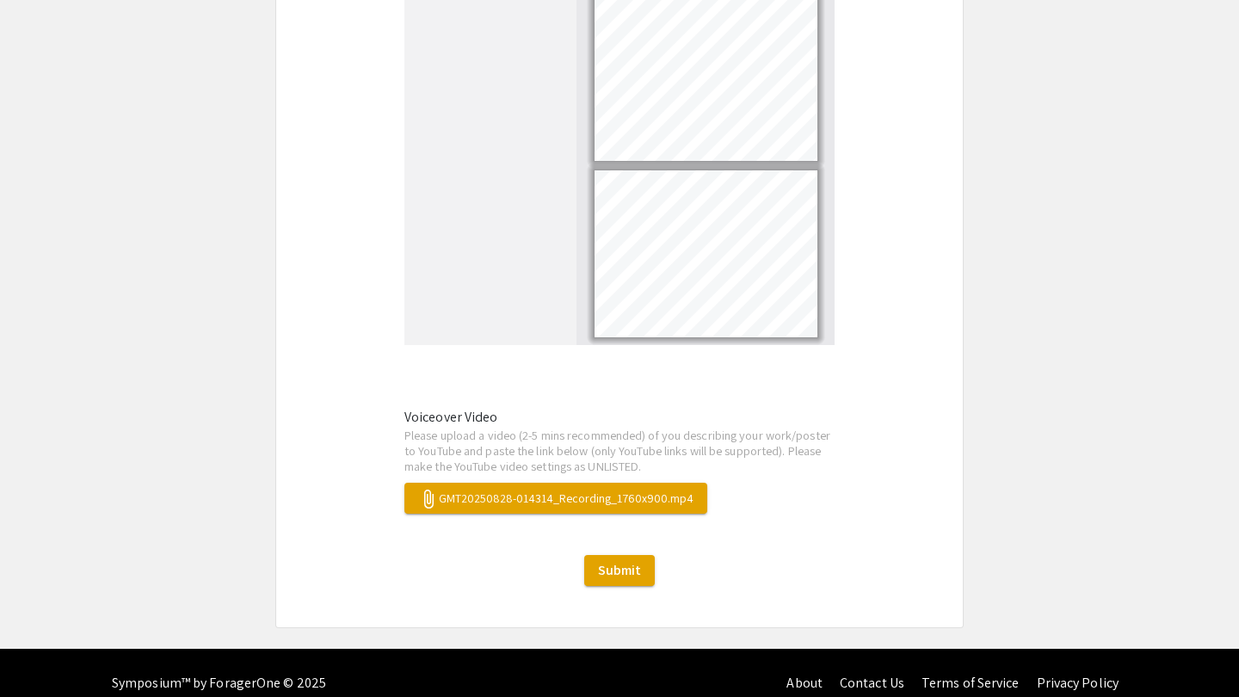
scroll to position [2577, 0]
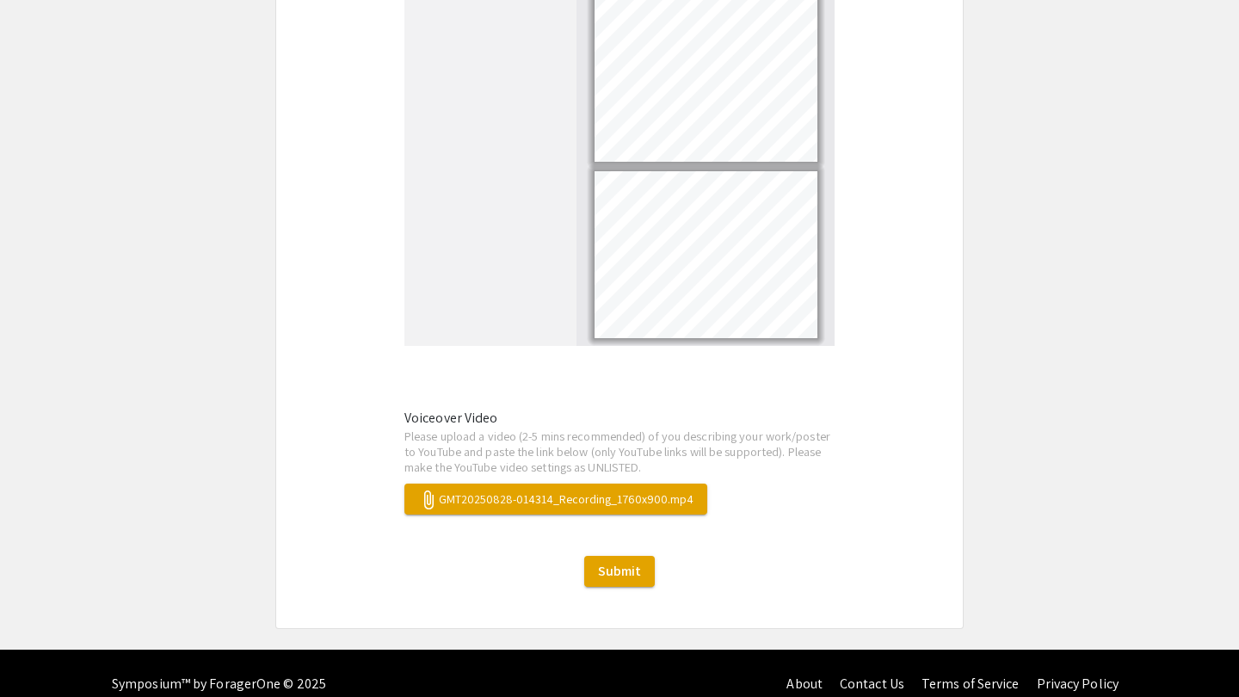
click at [462, 491] on span "attach_file GMT20250828-014314_Recording_1760x900.mp4" at bounding box center [555, 498] width 275 height 15
click at [615, 562] on span "Submit" at bounding box center [619, 571] width 43 height 18
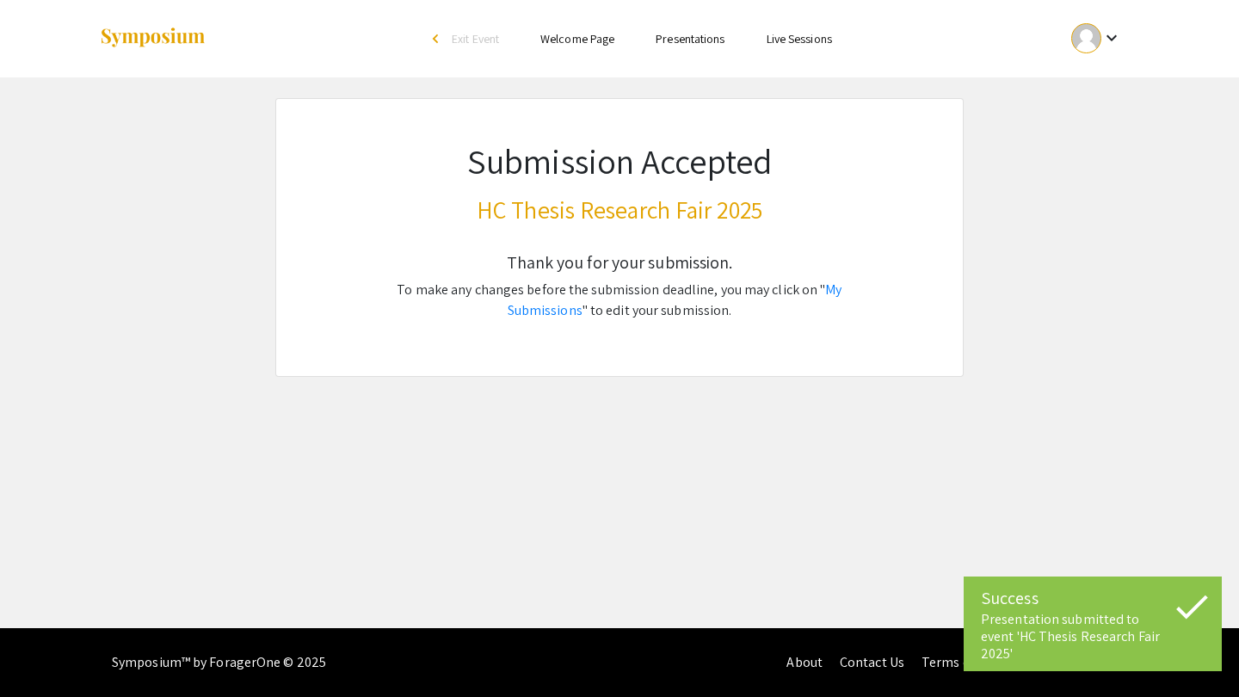
scroll to position [0, 0]
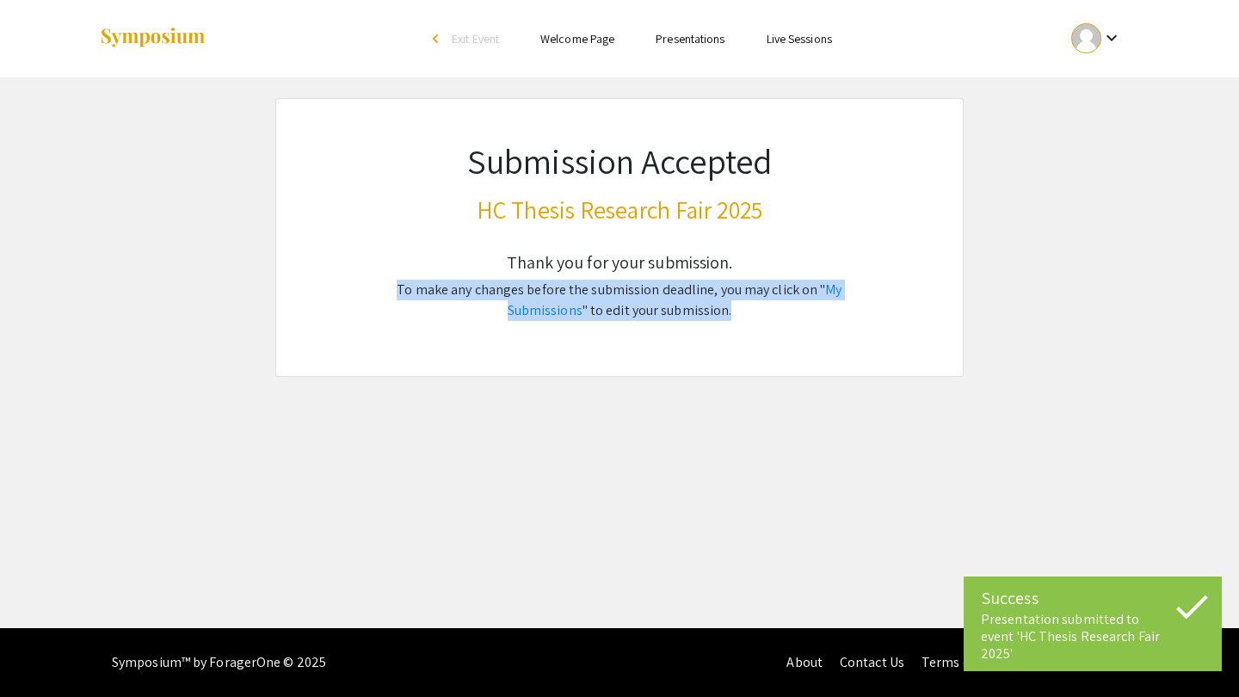
drag, startPoint x: 362, startPoint y: 289, endPoint x: 732, endPoint y: 318, distance: 371.2
click at [733, 318] on p "To make any changes before the submission deadline, you may click on " My Submi…" at bounding box center [620, 300] width 520 height 41
click at [732, 318] on p "To make any changes before the submission deadline, you may click on " My Submi…" at bounding box center [620, 300] width 520 height 41
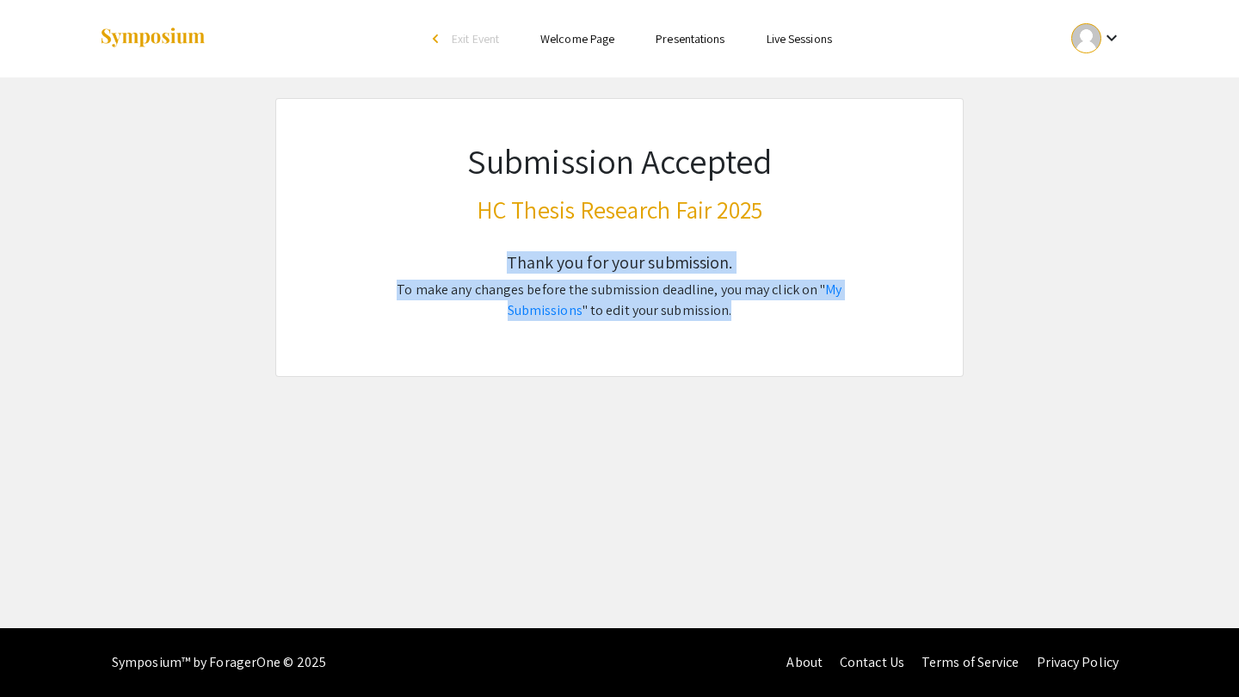
drag, startPoint x: 711, startPoint y: 306, endPoint x: 504, endPoint y: 260, distance: 212.6
click at [504, 260] on div "Thank you for your submission. To make any changes before the submission deadli…" at bounding box center [620, 304] width 520 height 145
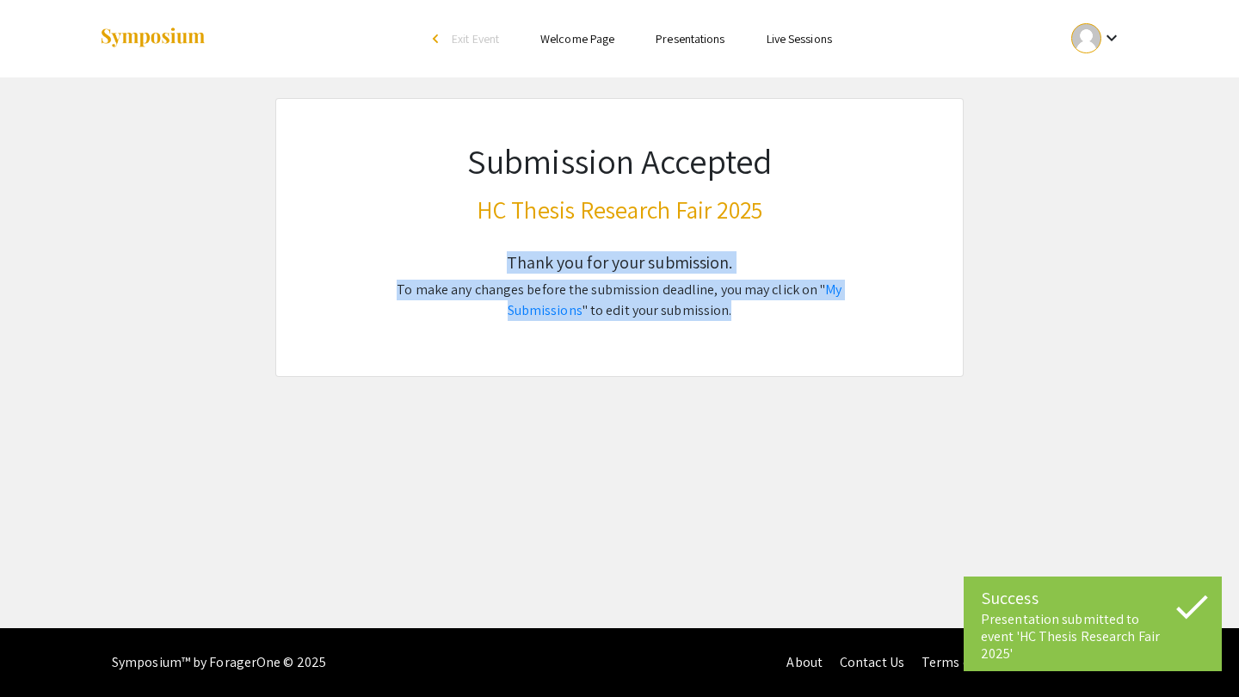
click at [504, 260] on h5 "Thank you for your submission." at bounding box center [620, 262] width 520 height 21
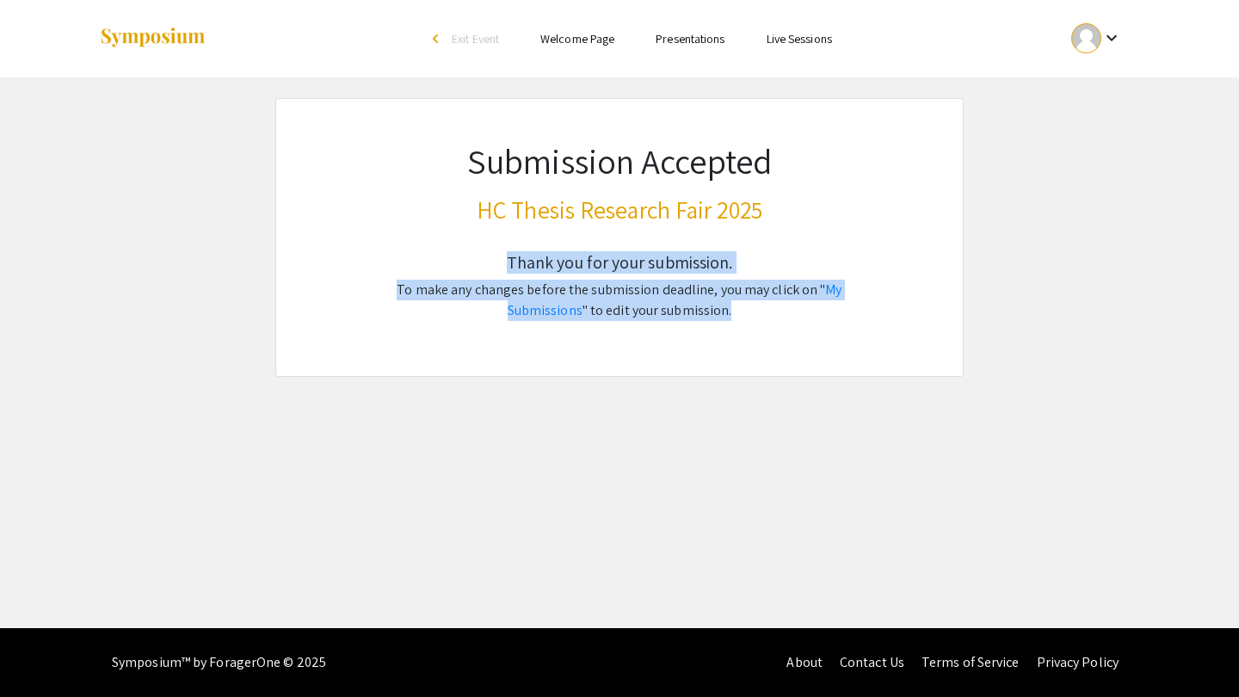
drag, startPoint x: 496, startPoint y: 258, endPoint x: 727, endPoint y: 310, distance: 237.2
click at [728, 310] on div "Thank you for your submission. To make any changes before the submission deadli…" at bounding box center [620, 304] width 520 height 145
click at [727, 310] on p "To make any changes before the submission deadline, you may click on " My Submi…" at bounding box center [620, 300] width 520 height 41
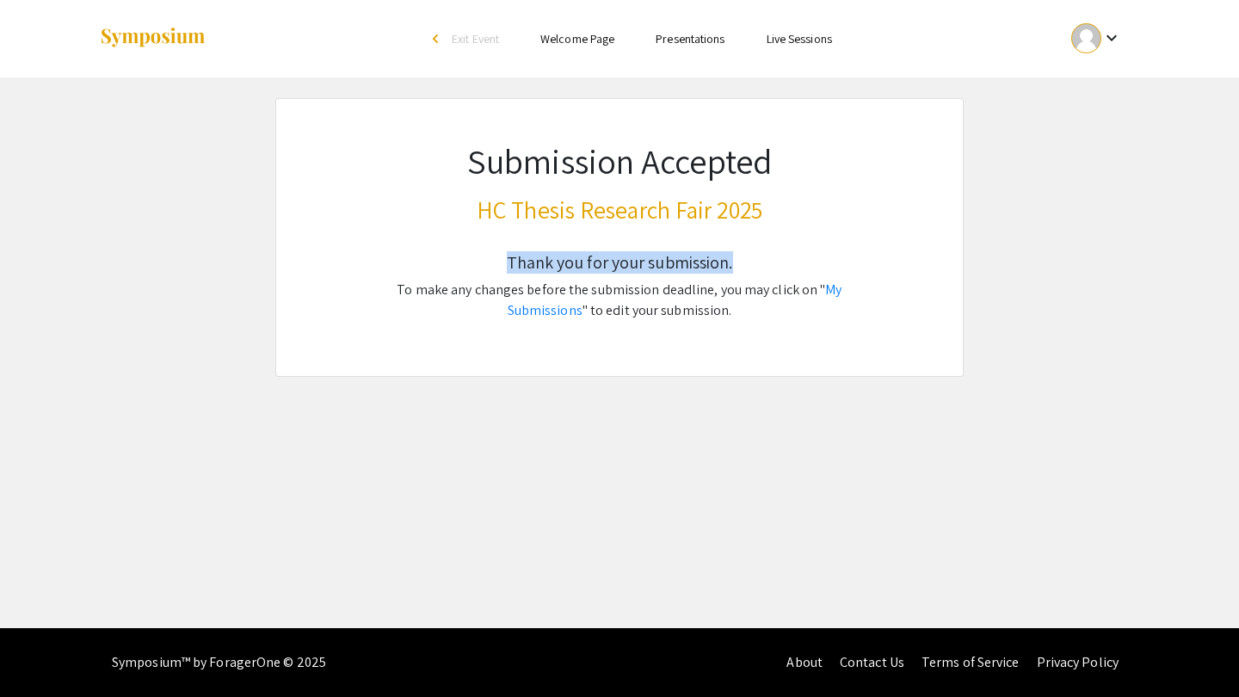
drag, startPoint x: 491, startPoint y: 251, endPoint x: 834, endPoint y: 256, distance: 342.6
click at [829, 256] on h5 "Thank you for your submission." at bounding box center [620, 262] width 520 height 21
click at [834, 256] on h5 "Thank you for your submission." at bounding box center [620, 262] width 520 height 21
click at [817, 287] on link "My Submissions" at bounding box center [675, 300] width 335 height 39
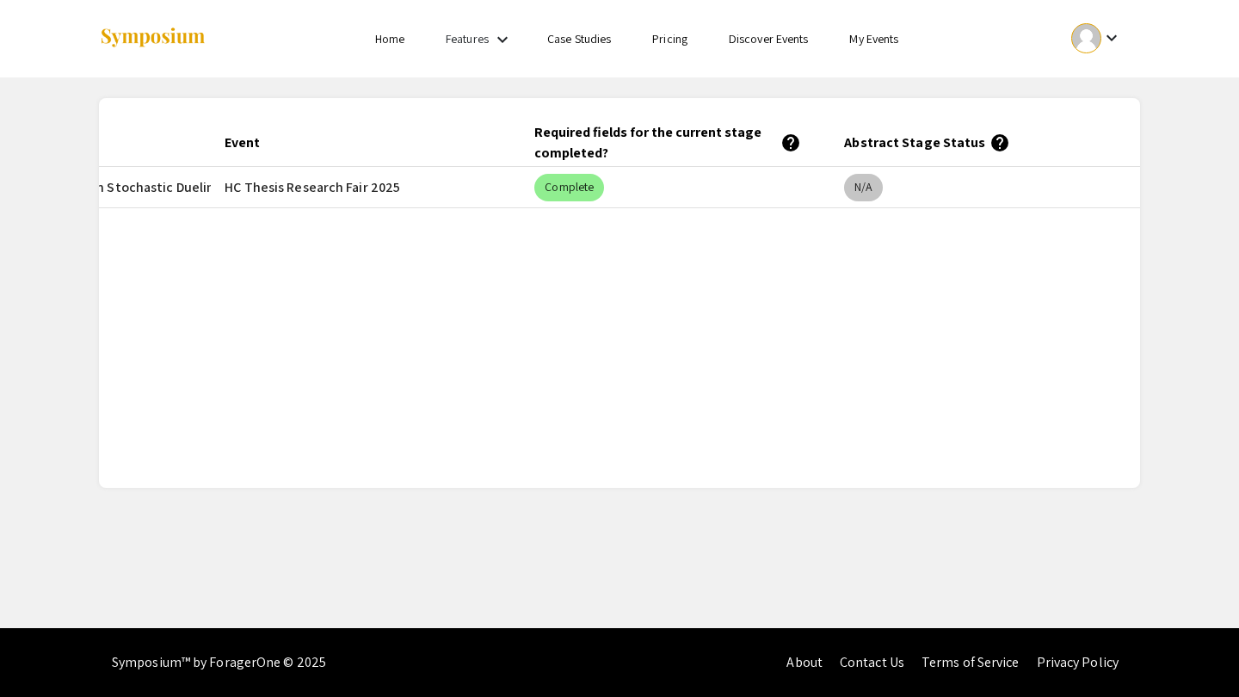
scroll to position [0, 272]
drag, startPoint x: 849, startPoint y: 186, endPoint x: 956, endPoint y: 186, distance: 107.6
click at [955, 186] on mat-cell "N/A" at bounding box center [986, 187] width 310 height 41
click at [956, 186] on mat-cell "N/A" at bounding box center [986, 187] width 310 height 41
click at [863, 191] on mat-chip "N/A" at bounding box center [863, 188] width 38 height 28
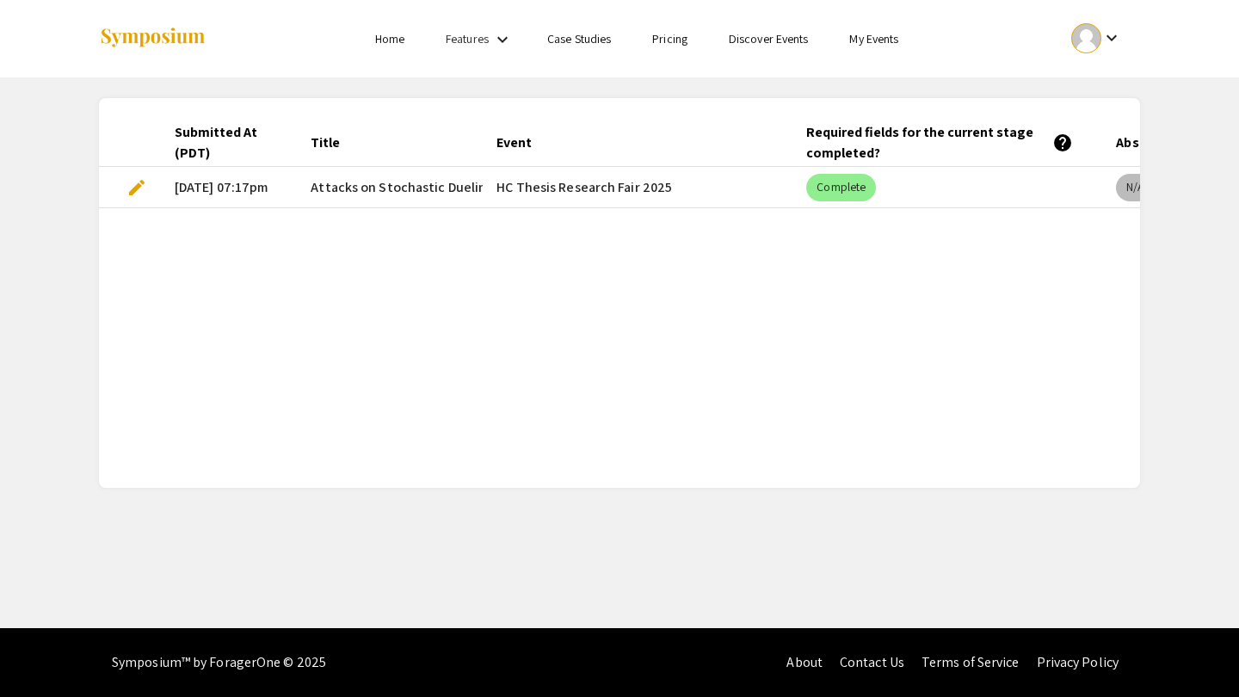
scroll to position [0, 0]
click at [138, 187] on span "edit" at bounding box center [137, 187] width 21 height 21
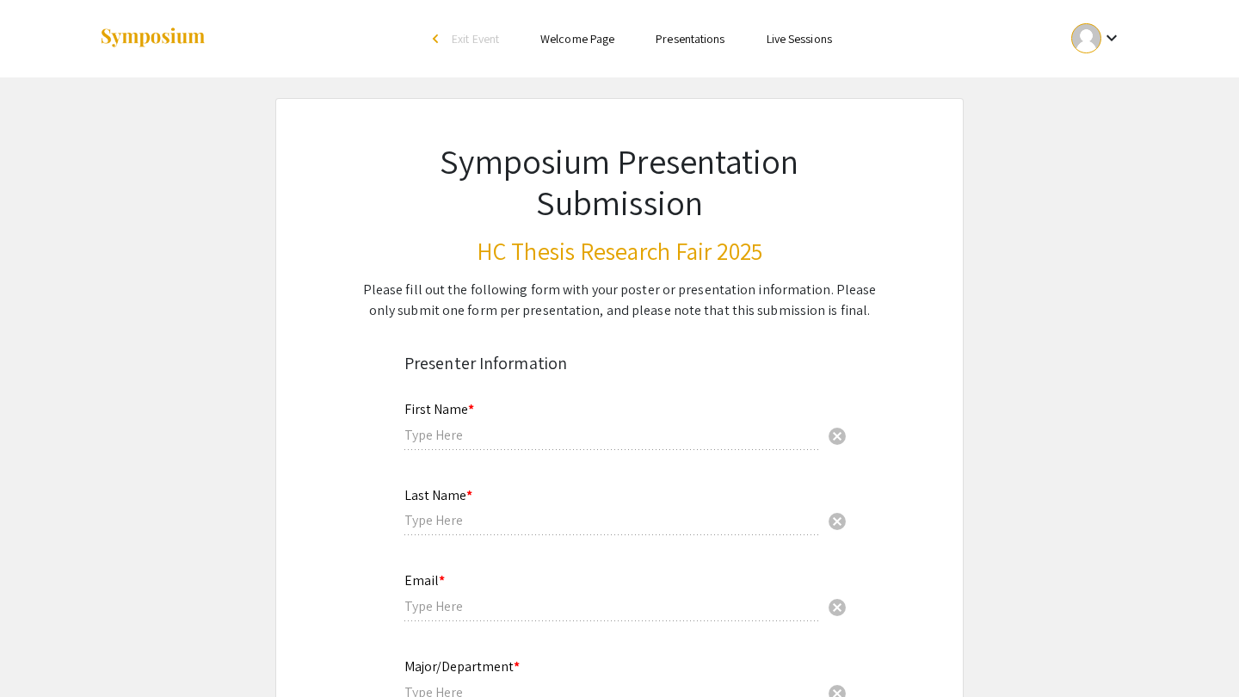
type input "[PERSON_NAME]"
type input "Negreanu"
type input "[EMAIL_ADDRESS][DOMAIN_NAME]"
type input "Computer Science"
type input "[PERSON_NAME]"
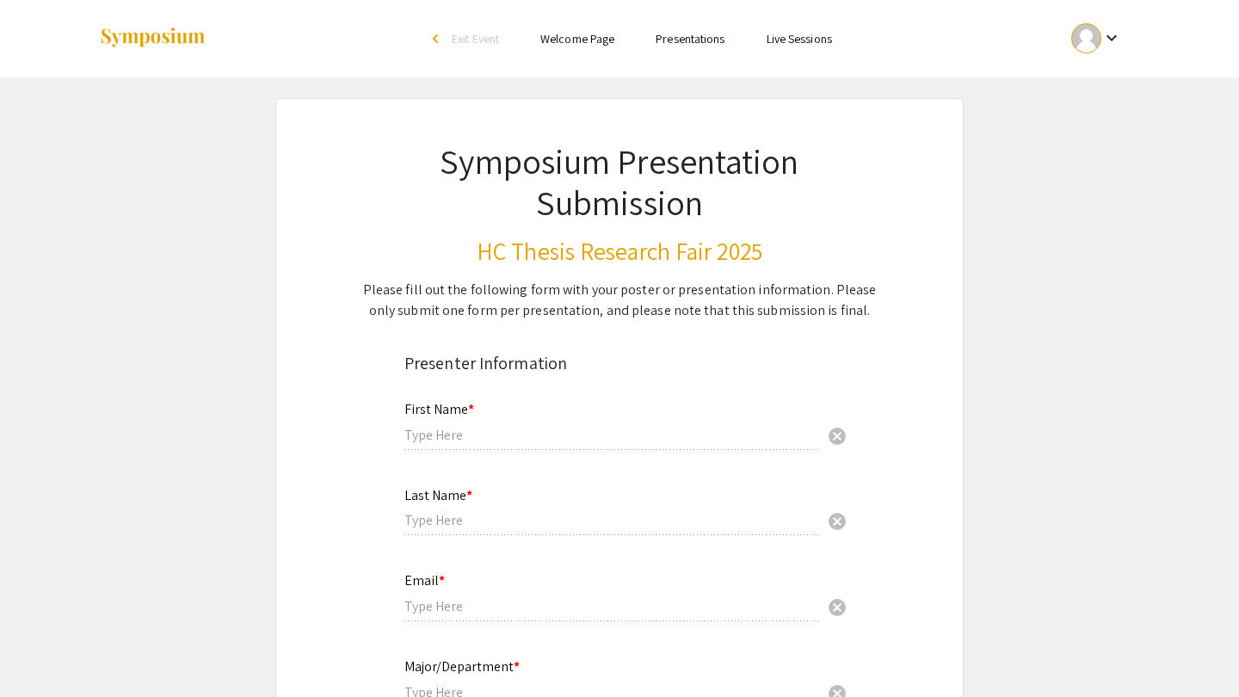
type input "Electrical Engineering and Computer Science"
radio input "true"
select select "custom"
type input "0"
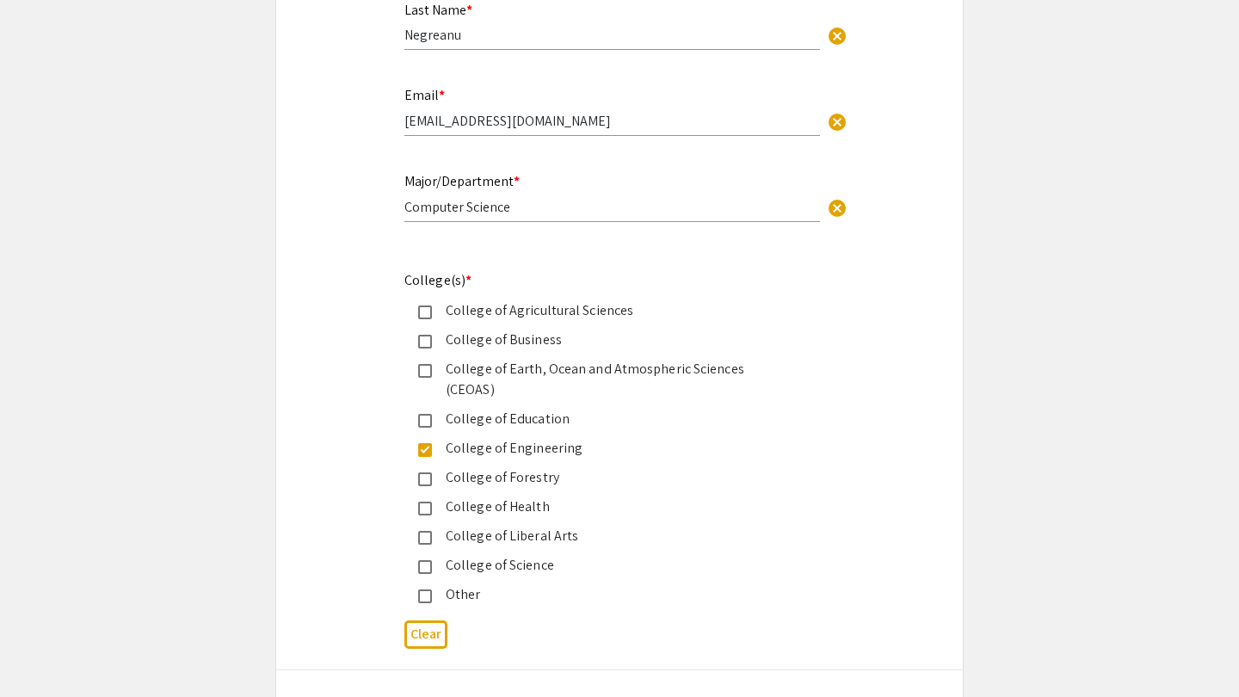
select select "auto"
type input "1"
select select "auto"
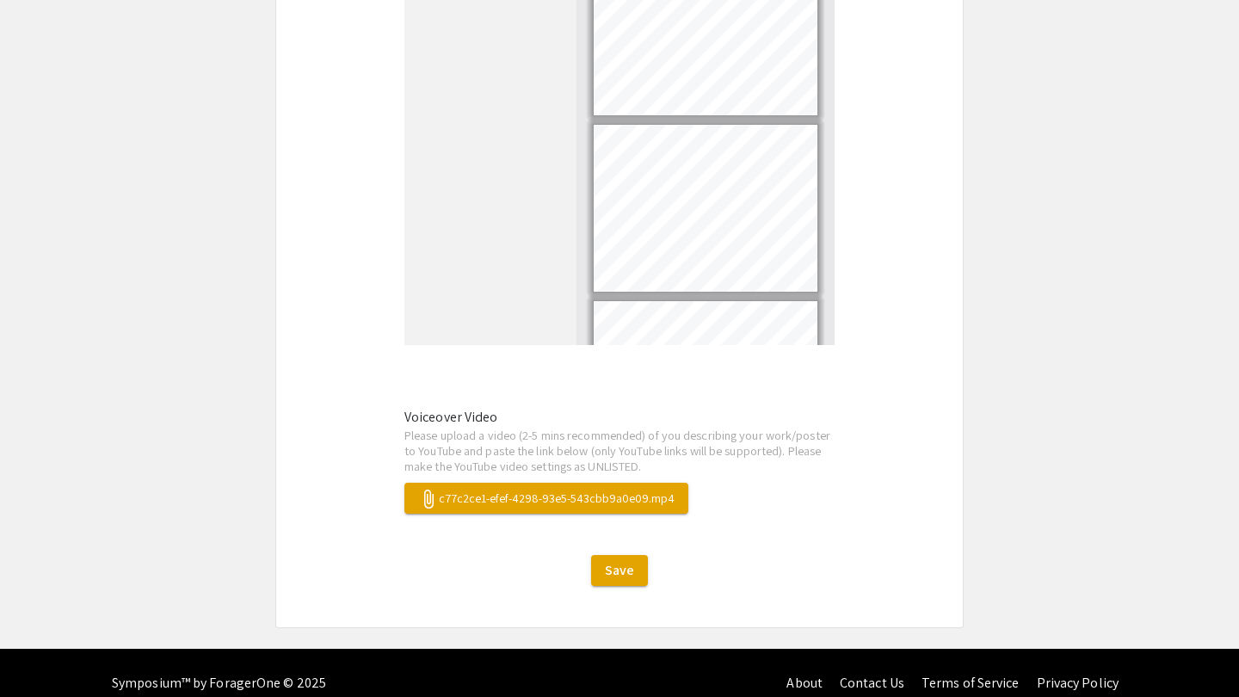
scroll to position [2577, 0]
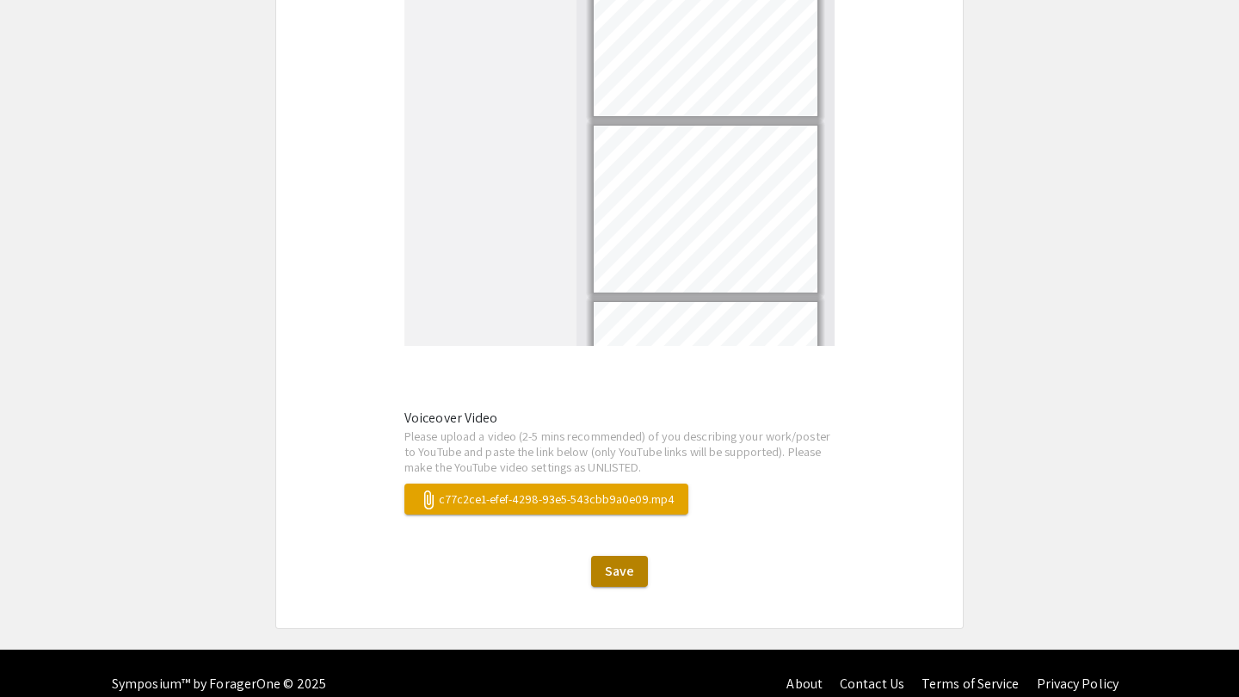
click at [622, 562] on span "Save" at bounding box center [619, 571] width 29 height 18
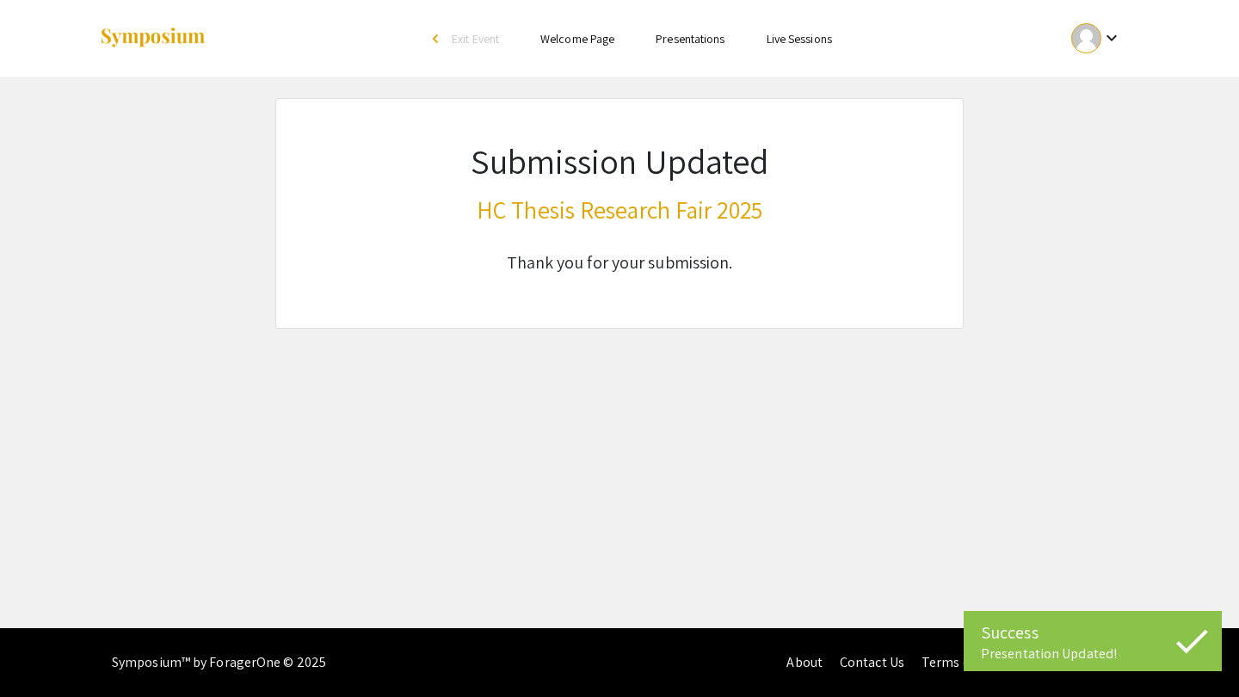
drag, startPoint x: 481, startPoint y: 252, endPoint x: 761, endPoint y: 261, distance: 279.9
click at [759, 261] on h5 "Thank you for your submission." at bounding box center [620, 262] width 299 height 21
click at [761, 261] on h5 "Thank you for your submission." at bounding box center [620, 262] width 299 height 21
click at [1100, 21] on div "keyboard_arrow_down" at bounding box center [1096, 38] width 59 height 39
click at [1090, 133] on button "My Submissions" at bounding box center [1106, 126] width 106 height 41
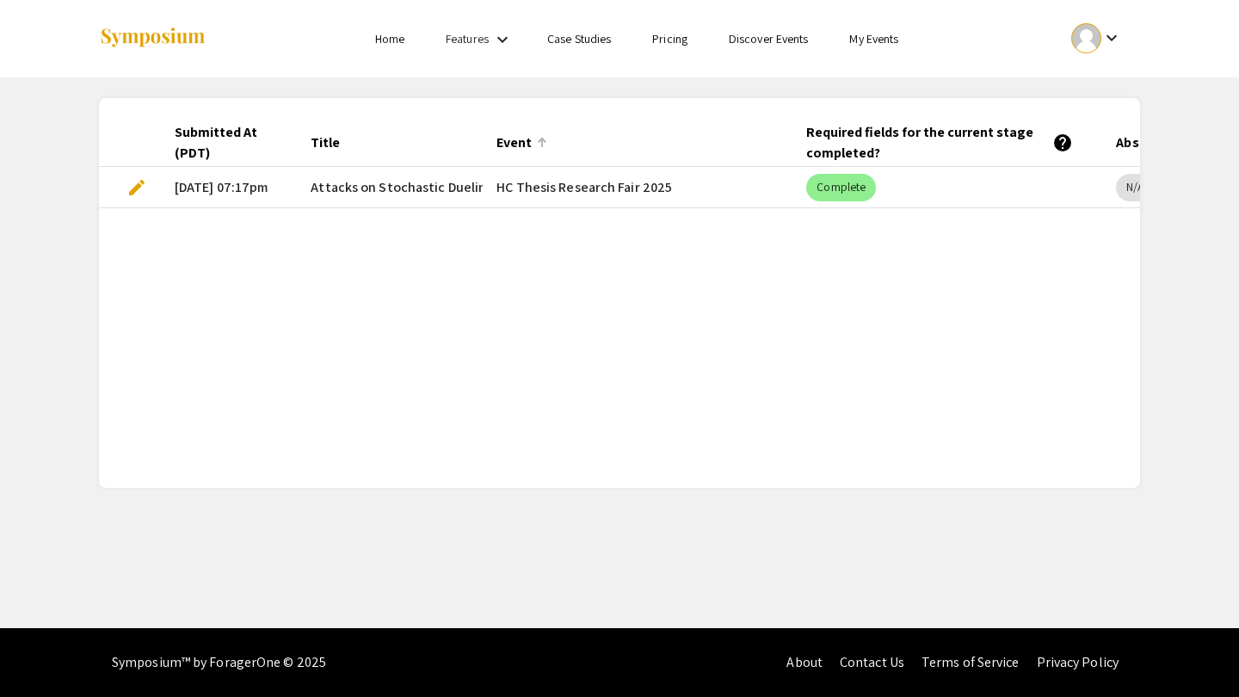
scroll to position [0, 272]
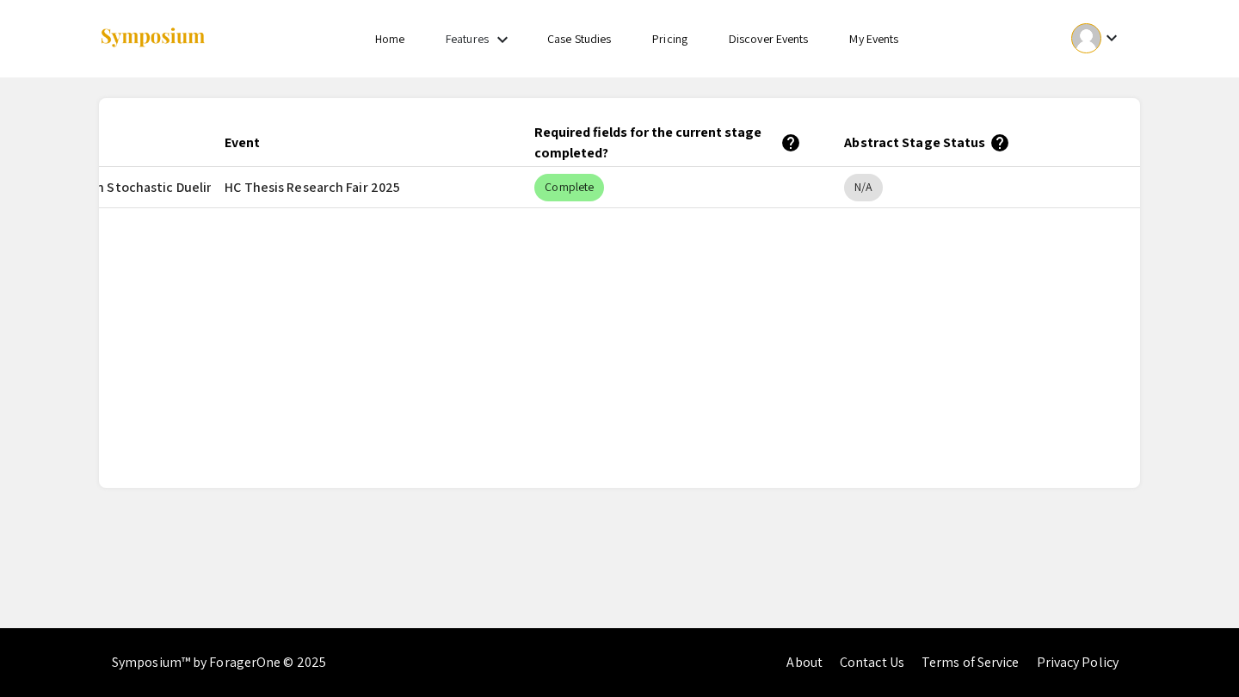
click at [860, 110] on div "Submitted At (PDT) Title Event Required fields for the current stage completed?…" at bounding box center [619, 293] width 1041 height 390
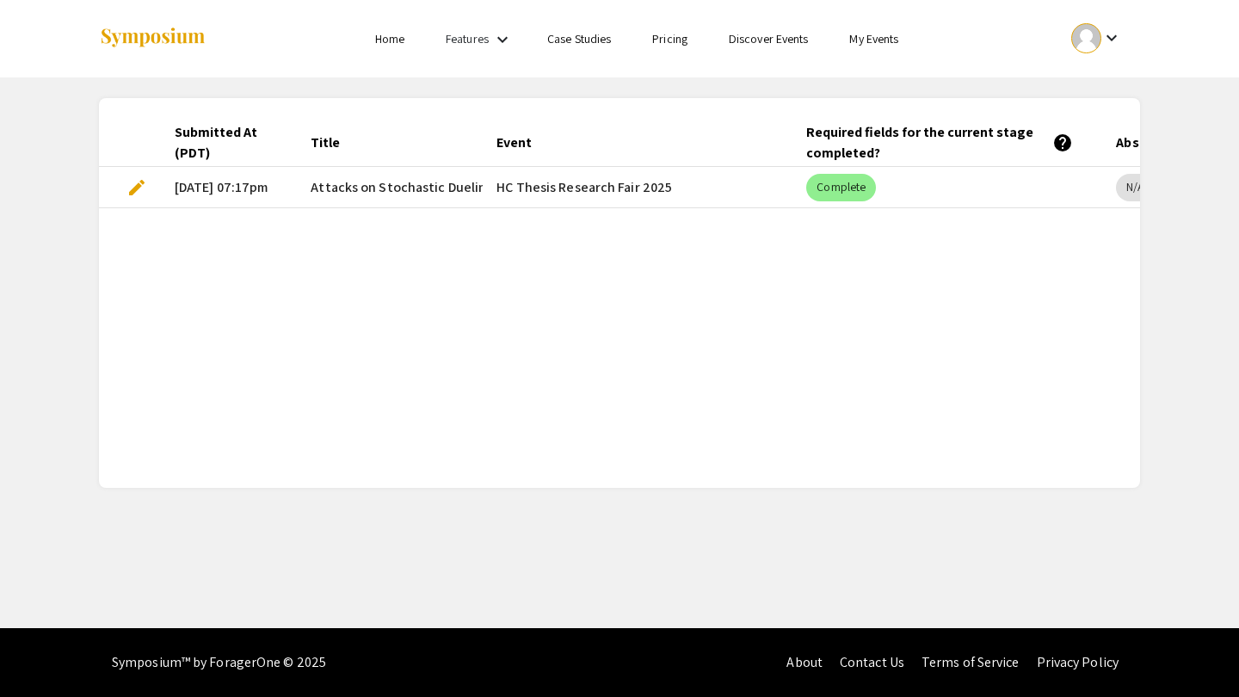
scroll to position [0, 0]
drag, startPoint x: 670, startPoint y: 188, endPoint x: 497, endPoint y: 187, distance: 173.9
click at [497, 187] on mat-cell "HC Thesis Research Fair 2025" at bounding box center [638, 187] width 310 height 41
drag, startPoint x: 497, startPoint y: 187, endPoint x: 773, endPoint y: 187, distance: 276.3
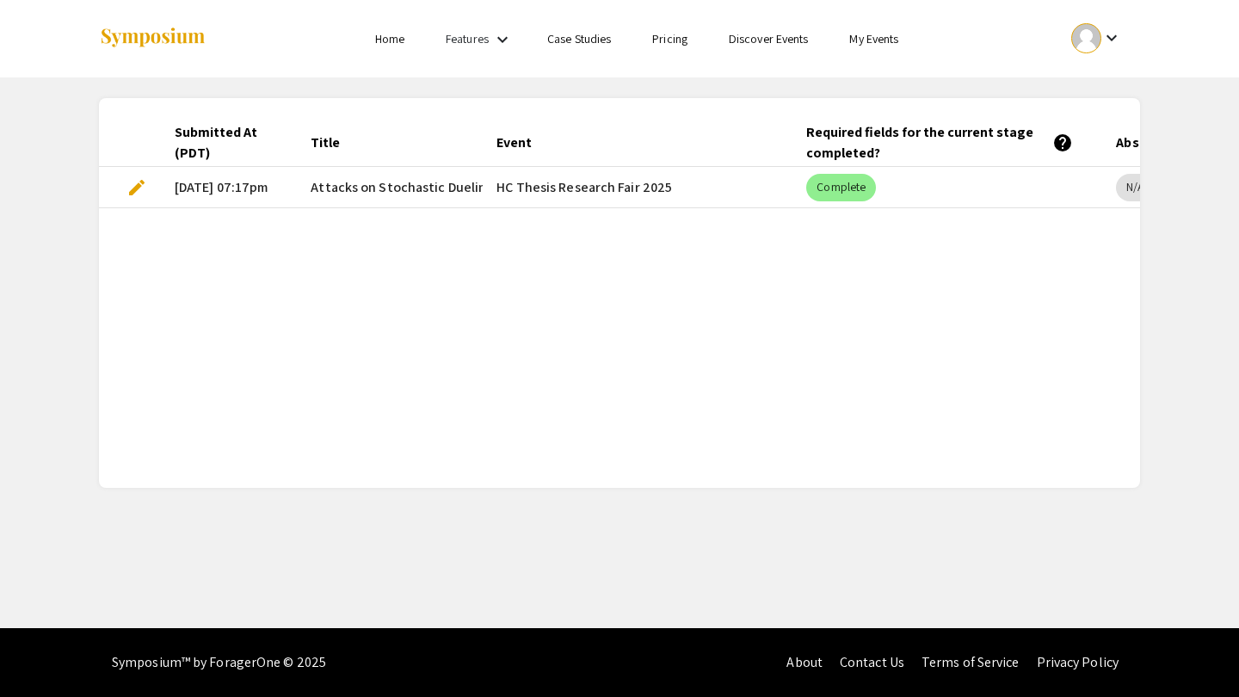
click at [772, 187] on mat-cell "HC Thesis Research Fair 2025" at bounding box center [638, 187] width 310 height 41
click at [773, 187] on mat-cell "HC Thesis Research Fair 2025" at bounding box center [638, 187] width 310 height 41
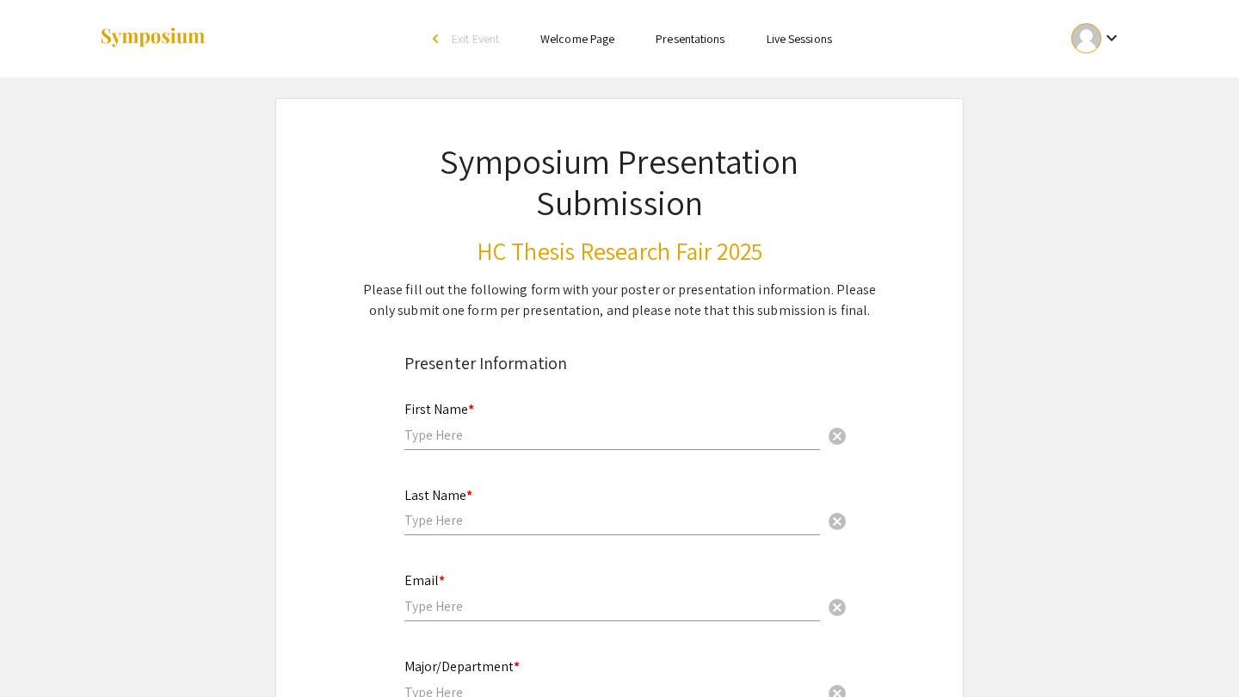
click at [152, 40] on img at bounding box center [153, 38] width 108 height 23
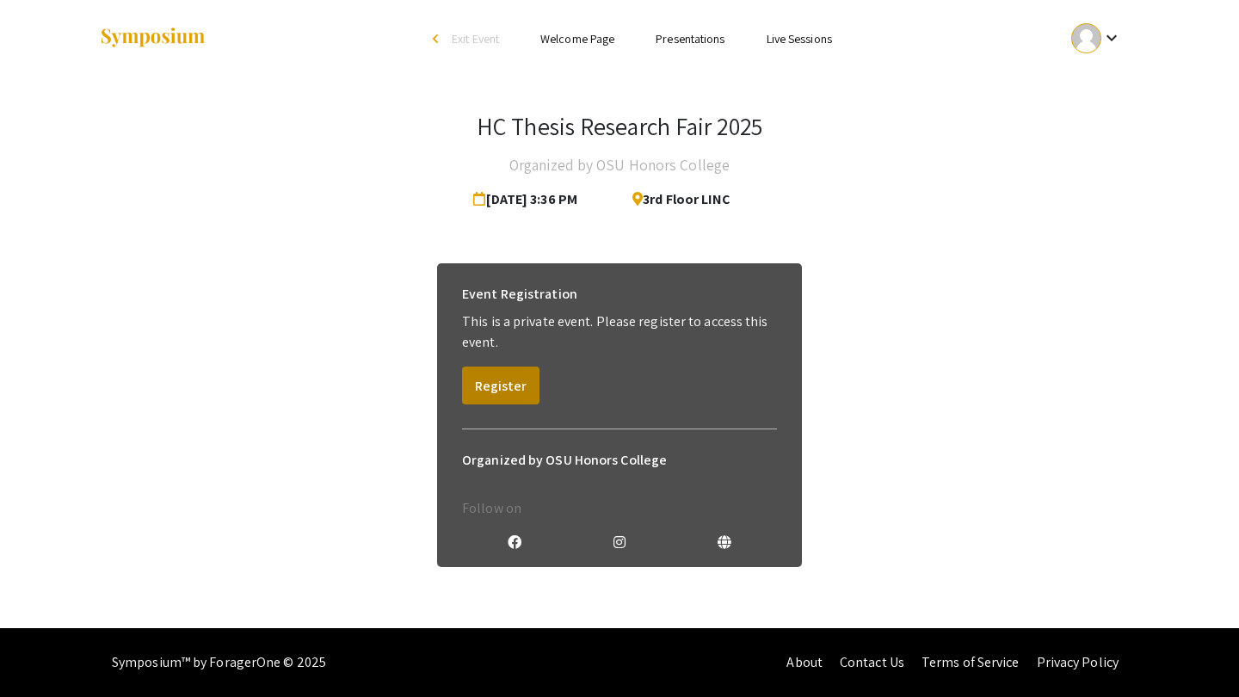
click at [494, 386] on button "Register" at bounding box center [500, 386] width 77 height 38
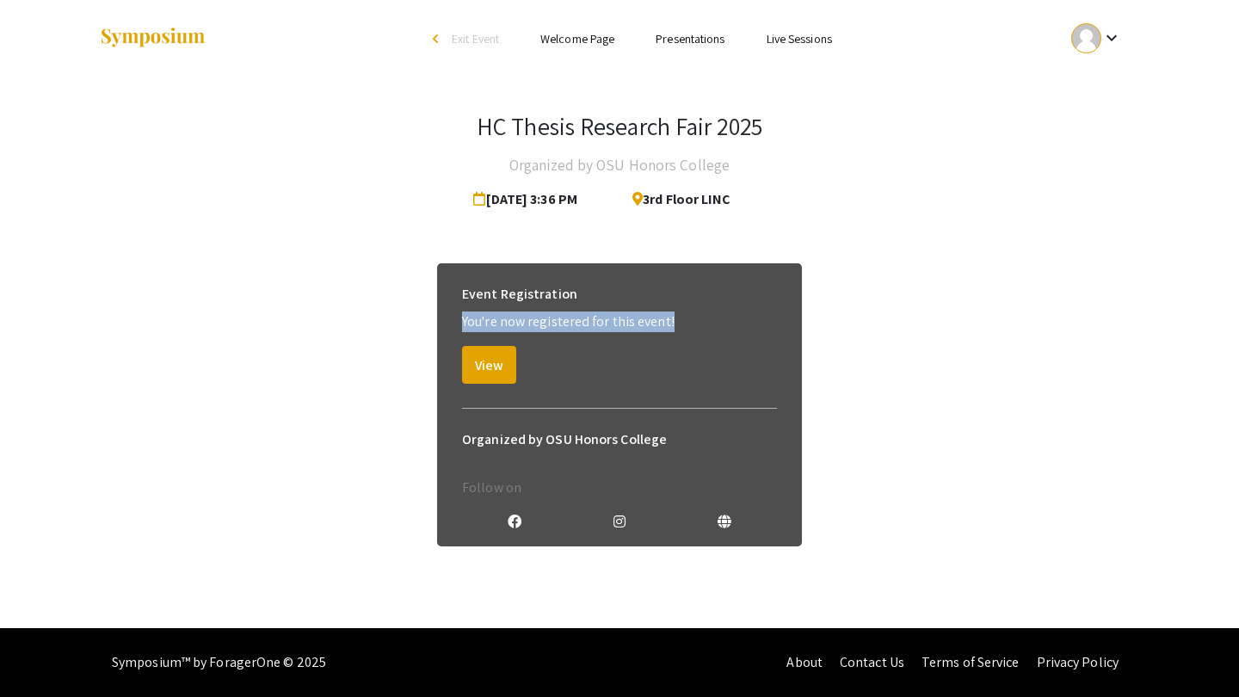
drag, startPoint x: 460, startPoint y: 328, endPoint x: 706, endPoint y: 327, distance: 245.3
click at [705, 328] on div "Event Registration You're now registered for this event! View" at bounding box center [619, 330] width 343 height 134
click at [706, 327] on p "You're now registered for this event!" at bounding box center [619, 322] width 315 height 21
drag, startPoint x: 704, startPoint y: 326, endPoint x: 422, endPoint y: 284, distance: 285.4
click at [420, 286] on div "Event Registration You're now registered for this event! View Organized by OSU …" at bounding box center [619, 420] width 1041 height 355
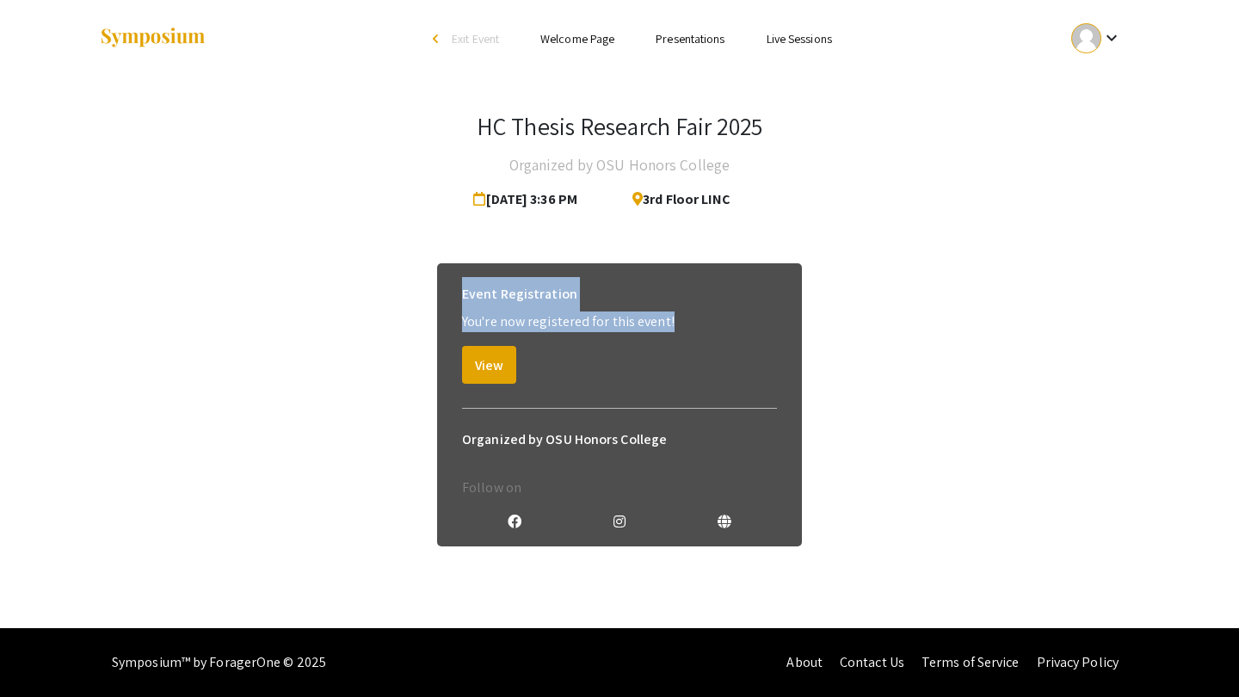
click at [422, 284] on div "Event Registration You're now registered for this event! View Organized by OSU …" at bounding box center [619, 420] width 1041 height 355
drag, startPoint x: 606, startPoint y: 196, endPoint x: 403, endPoint y: 196, distance: 203.1
click at [403, 196] on div "HC Thesis Research Fair 2025 Organized by OSU Honors College Mar 11, 2025 3:36 …" at bounding box center [619, 164] width 1041 height 105
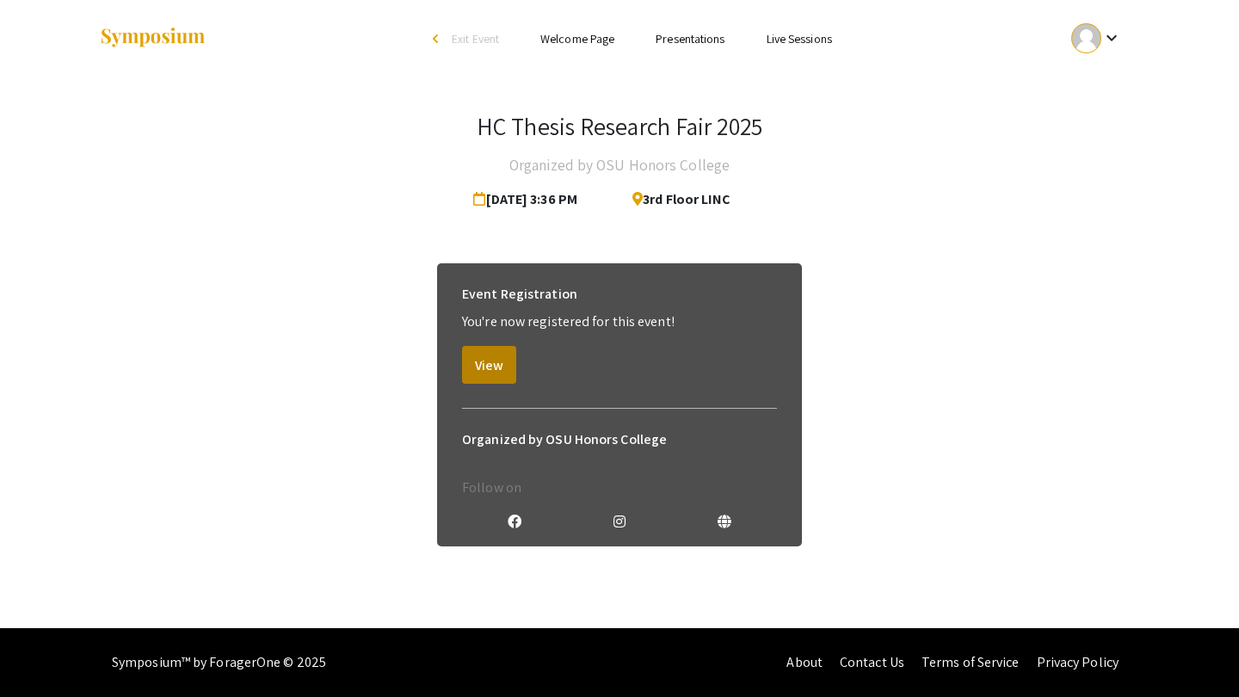
click at [485, 368] on button "View" at bounding box center [489, 365] width 54 height 38
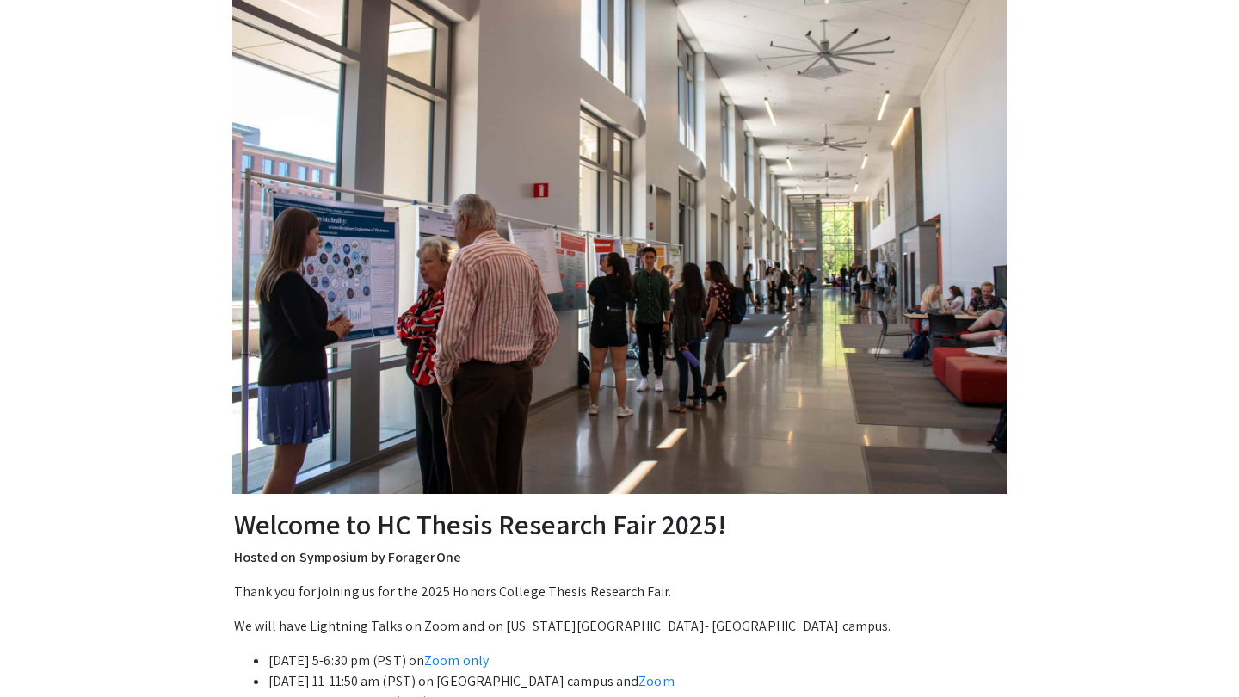
scroll to position [336, 0]
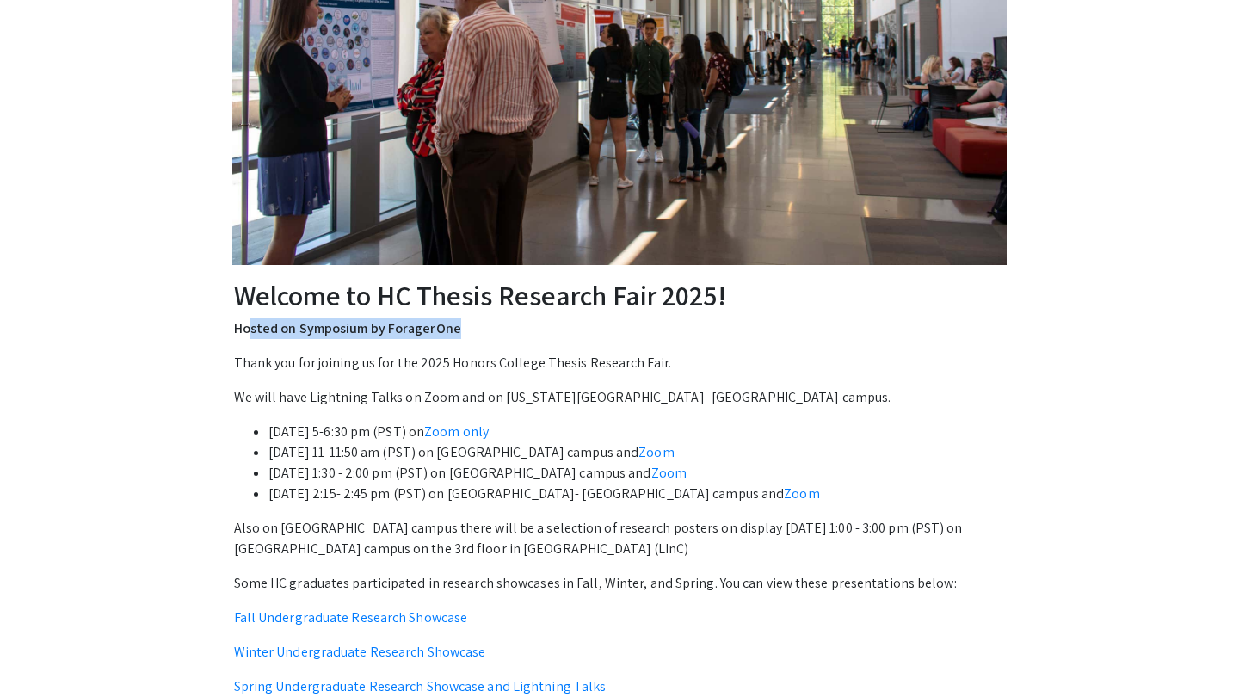
drag, startPoint x: 458, startPoint y: 331, endPoint x: 245, endPoint y: 331, distance: 212.6
click at [246, 331] on p "Hosted on Symposium by ForagerOne" at bounding box center [620, 328] width 772 height 21
click at [245, 331] on p "Hosted on Symposium by ForagerOne" at bounding box center [620, 328] width 772 height 21
drag, startPoint x: 234, startPoint y: 328, endPoint x: 577, endPoint y: 327, distance: 342.6
click at [575, 327] on p "Hosted on Symposium by ForagerOne" at bounding box center [620, 328] width 772 height 21
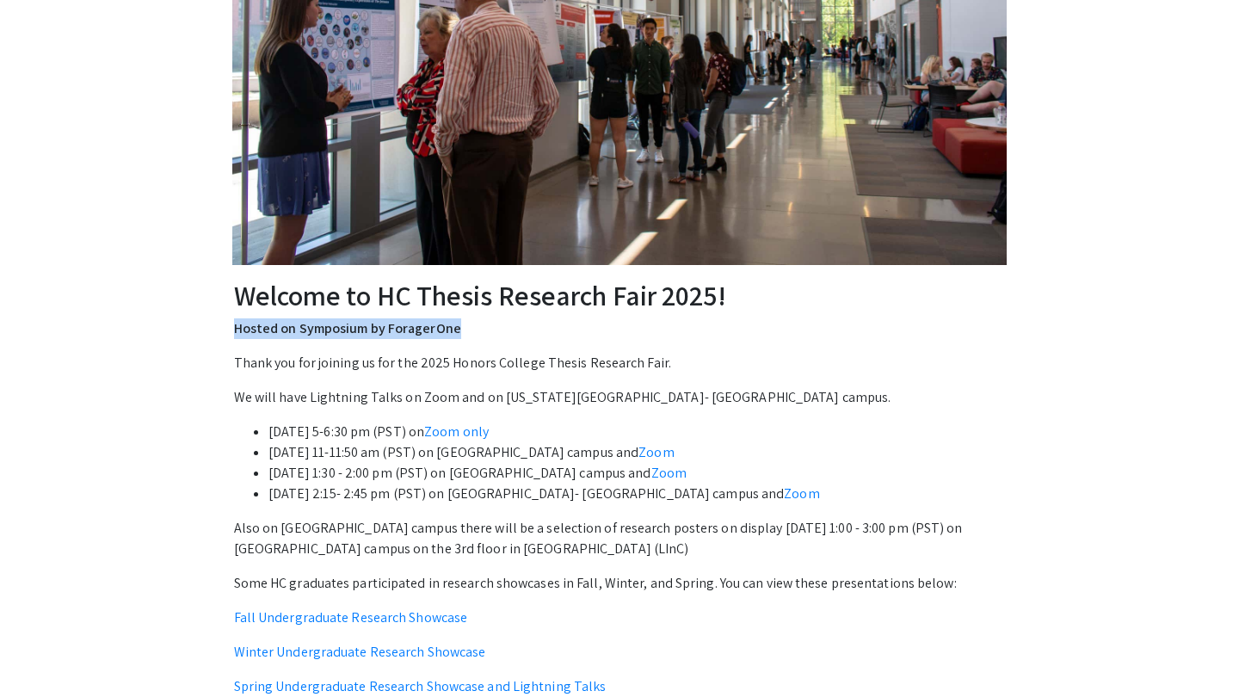
click at [577, 327] on p "Hosted on Symposium by ForagerOne" at bounding box center [620, 328] width 772 height 21
drag, startPoint x: 455, startPoint y: 327, endPoint x: 196, endPoint y: 326, distance: 259.1
click at [196, 326] on div "Welcome to HC Thesis Research Fair 2025! Hosted on Symposium by ForagerOne Than…" at bounding box center [619, 258] width 1093 height 1032
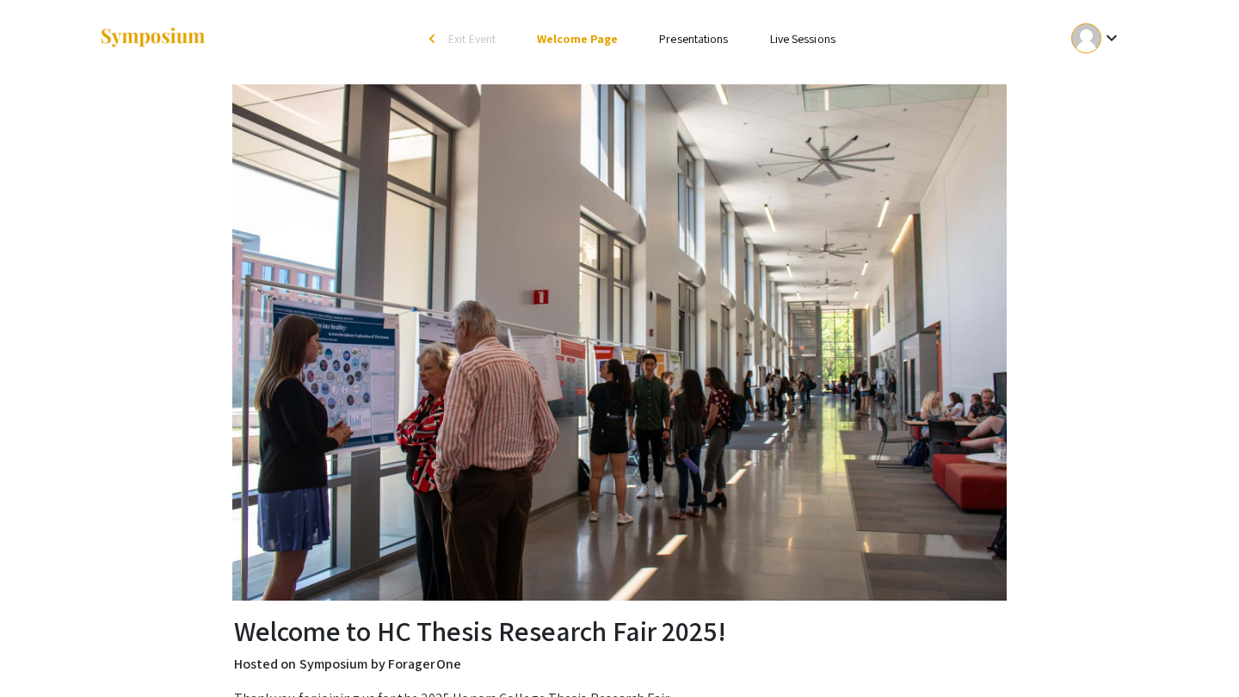
scroll to position [0, 0]
